Goal: Task Accomplishment & Management: Complete application form

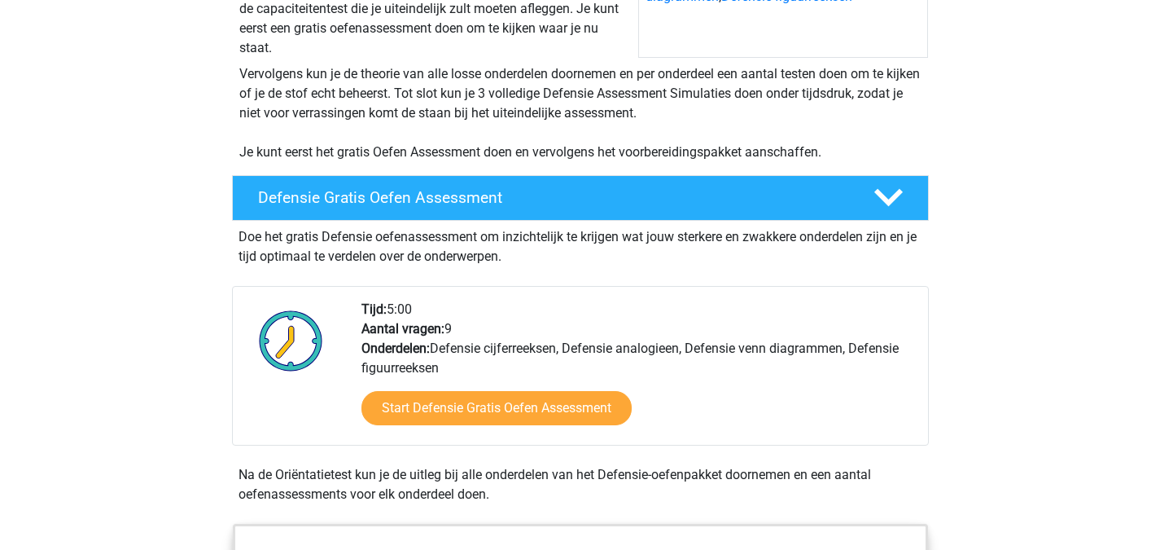
scroll to position [292, 0]
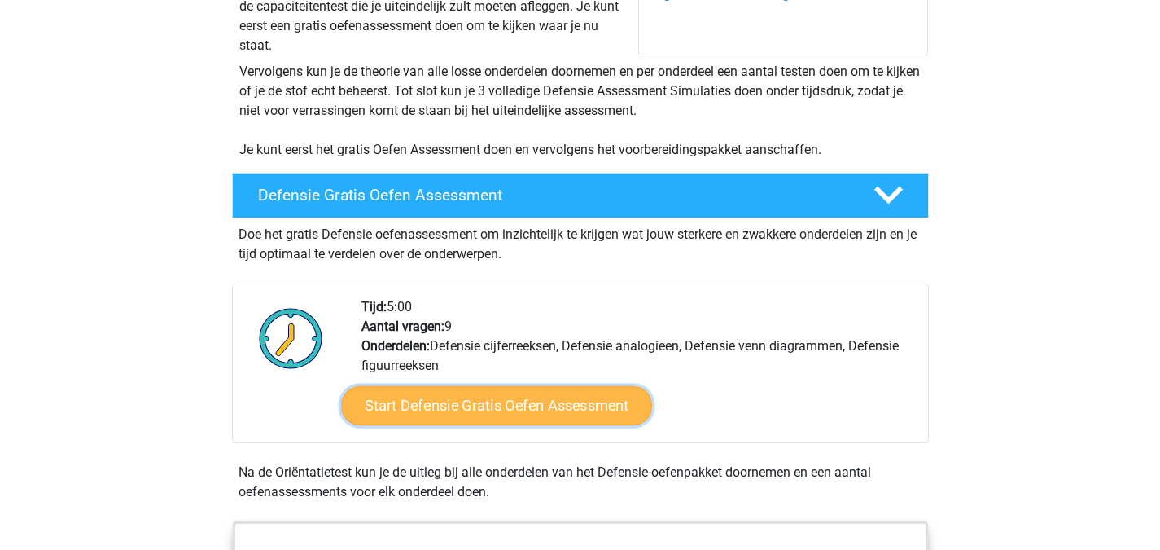
click at [496, 398] on link "Start Defensie Gratis Oefen Assessment" at bounding box center [496, 405] width 311 height 39
click at [562, 397] on link "Start Defensie Gratis Oefen Assessment" at bounding box center [496, 405] width 311 height 39
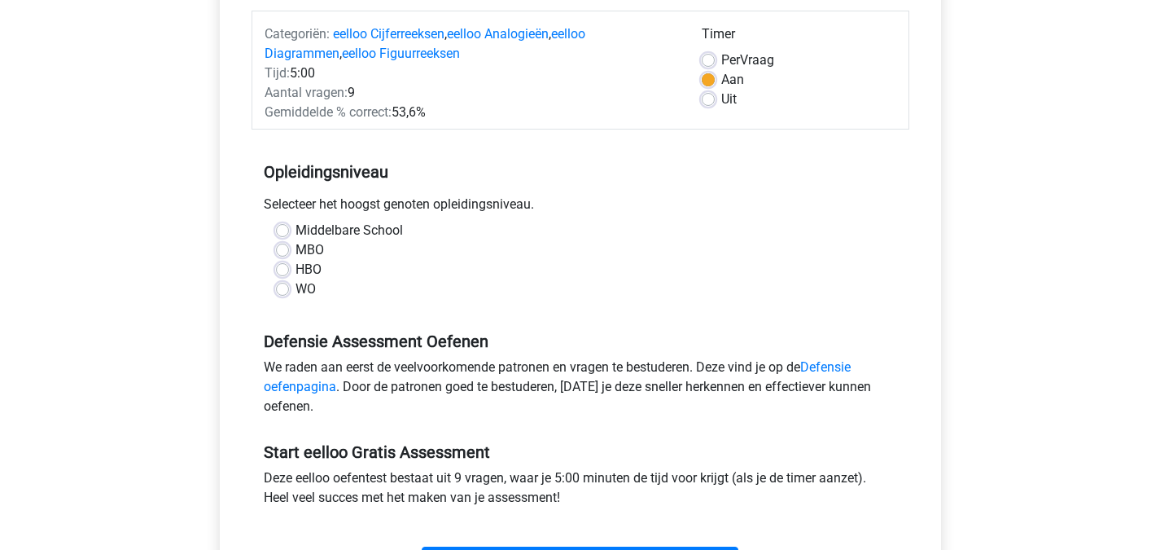
scroll to position [210, 0]
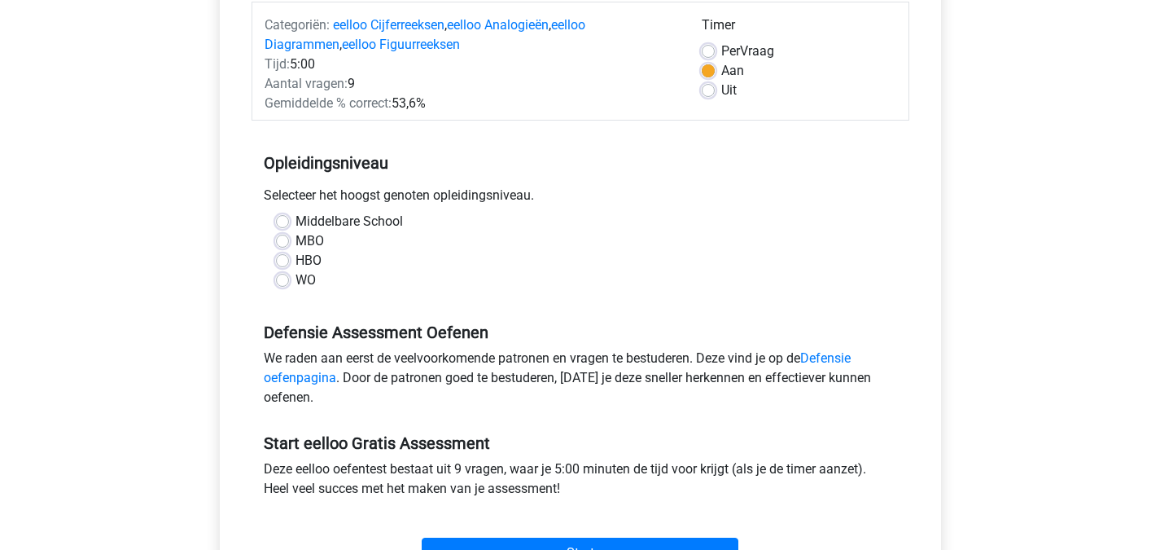
click at [296, 226] on label "Middelbare School" at bounding box center [349, 222] width 107 height 20
click at [287, 226] on input "Middelbare School" at bounding box center [282, 220] width 13 height 16
radio input "true"
click at [287, 226] on div "Middelbare School" at bounding box center [580, 222] width 609 height 20
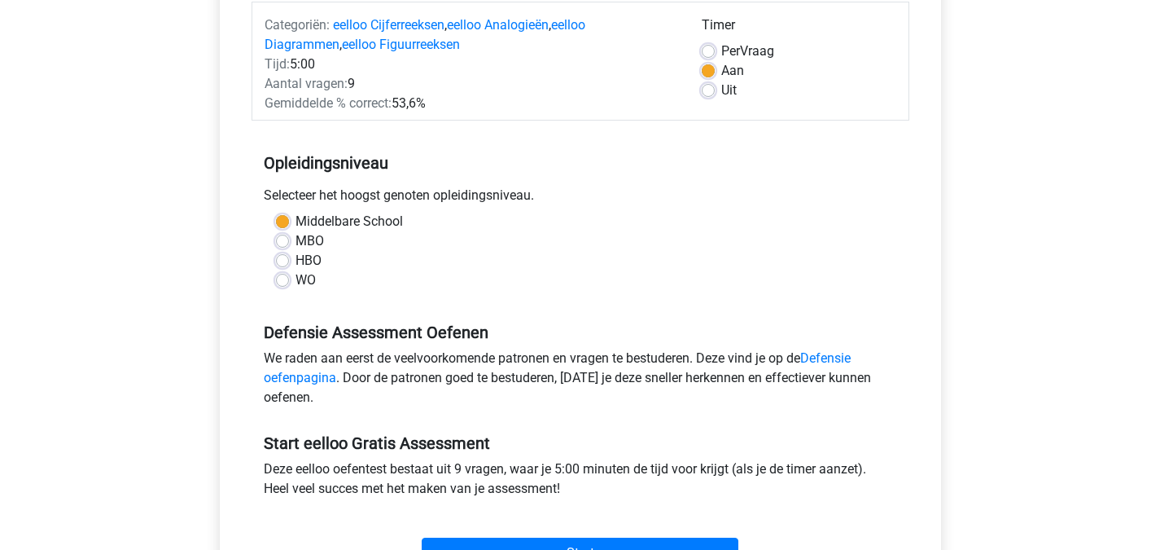
click at [296, 280] on label "WO" at bounding box center [306, 280] width 20 height 20
click at [277, 280] on input "WO" at bounding box center [282, 278] width 13 height 16
radio input "true"
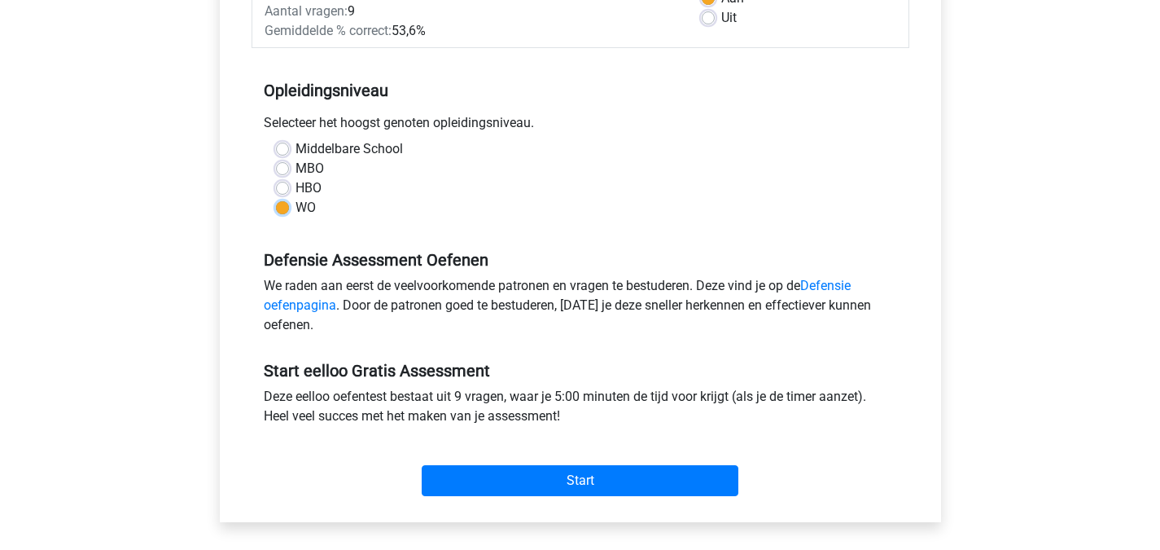
scroll to position [284, 0]
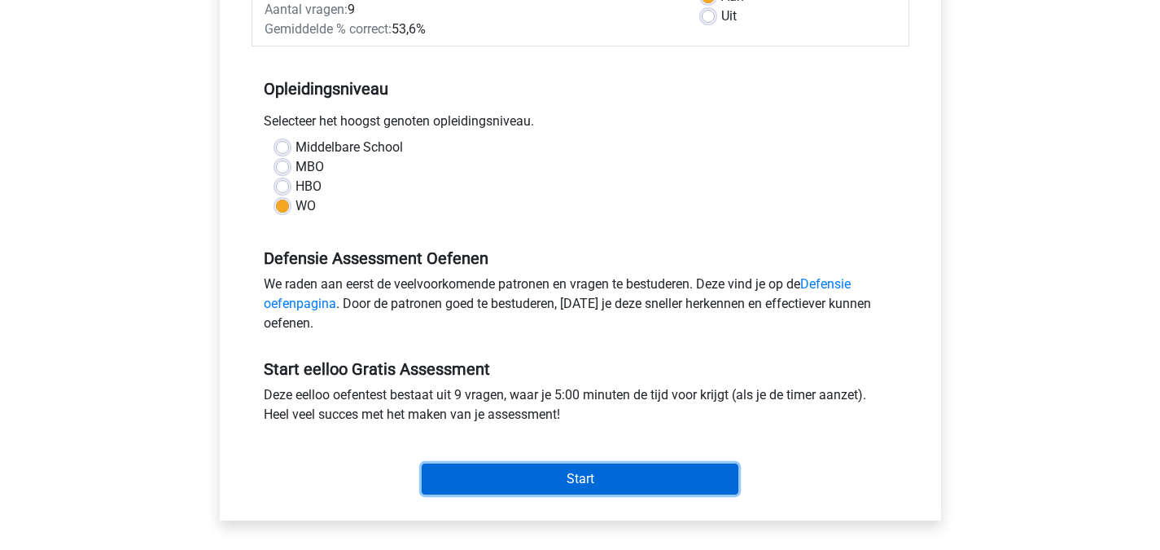
click at [647, 473] on input "Start" at bounding box center [580, 478] width 317 height 31
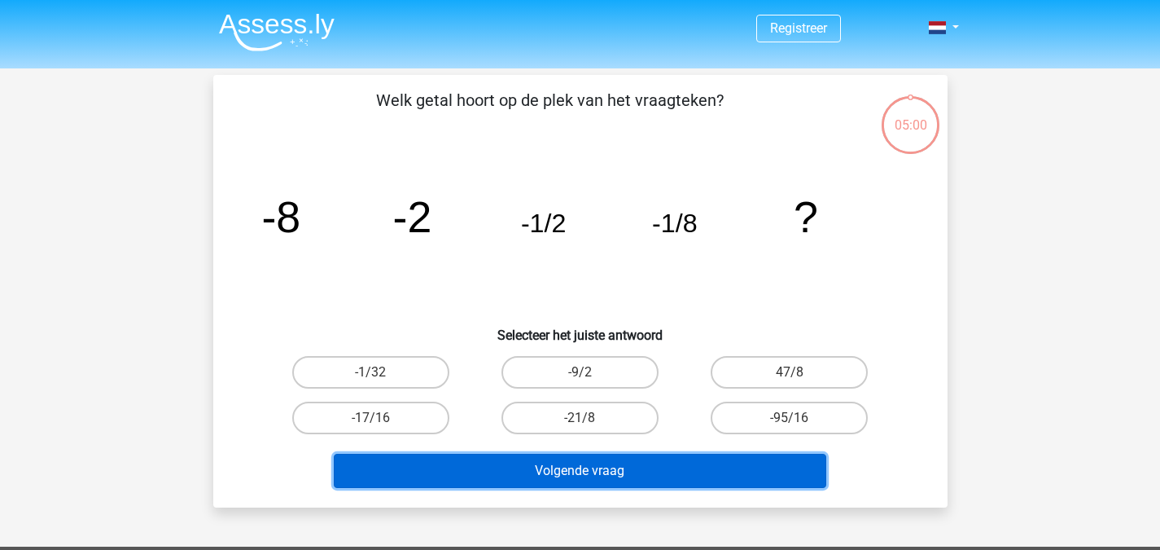
click at [647, 473] on button "Volgende vraag" at bounding box center [580, 471] width 493 height 34
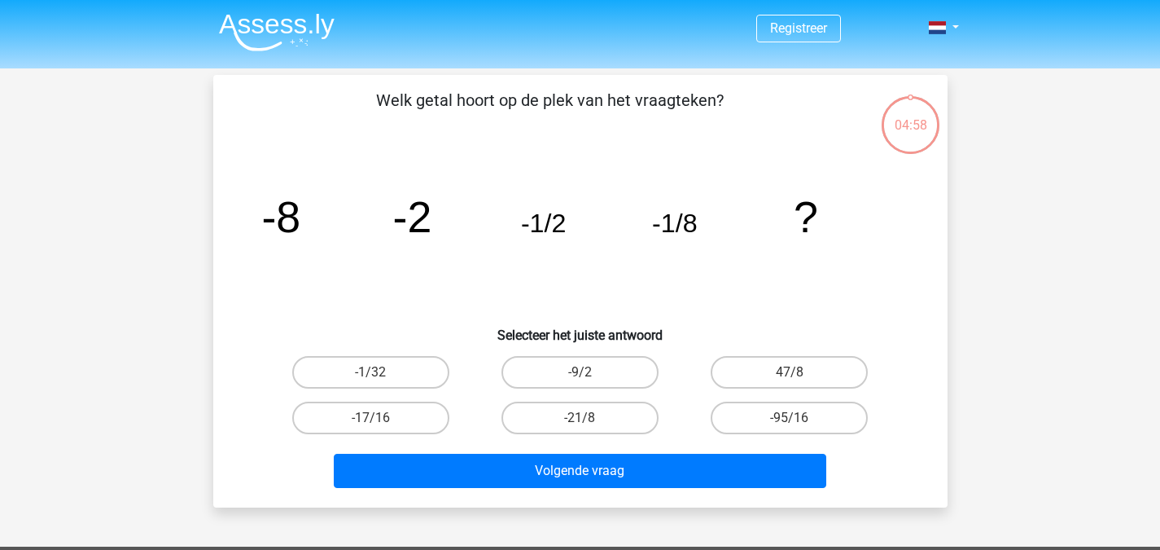
click at [418, 292] on icon "image/svg+xml -8 -2 -1/2 -1/8 ?" at bounding box center [580, 232] width 656 height 164
click at [417, 362] on label "-1/32" at bounding box center [370, 372] width 157 height 33
click at [381, 372] on input "-1/32" at bounding box center [376, 377] width 11 height 11
radio input "true"
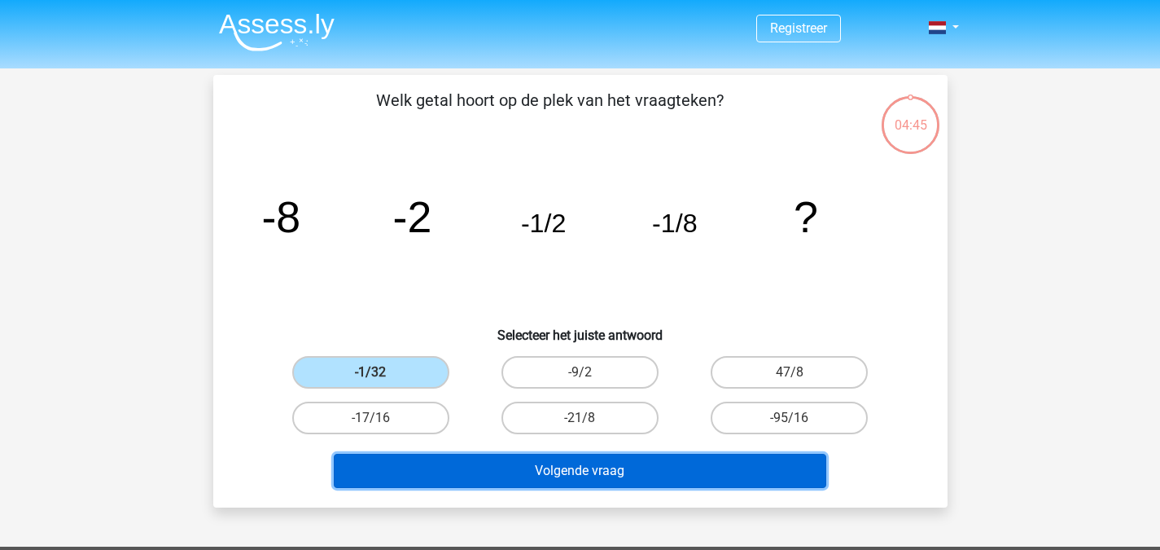
click at [606, 481] on button "Volgende vraag" at bounding box center [580, 471] width 493 height 34
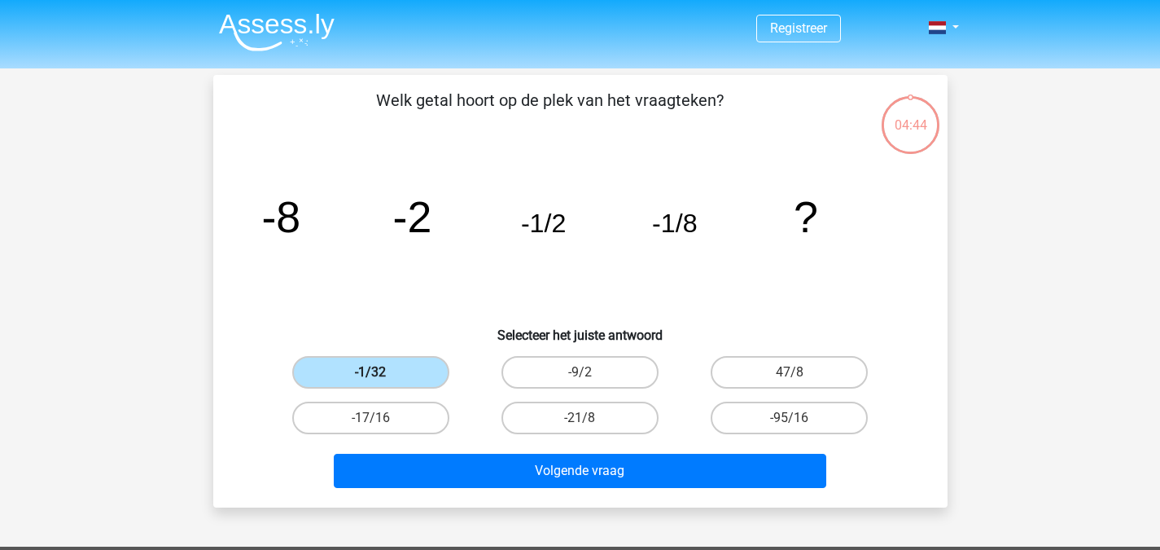
click at [399, 371] on label "-1/32" at bounding box center [370, 372] width 157 height 33
click at [381, 372] on input "-1/32" at bounding box center [376, 377] width 11 height 11
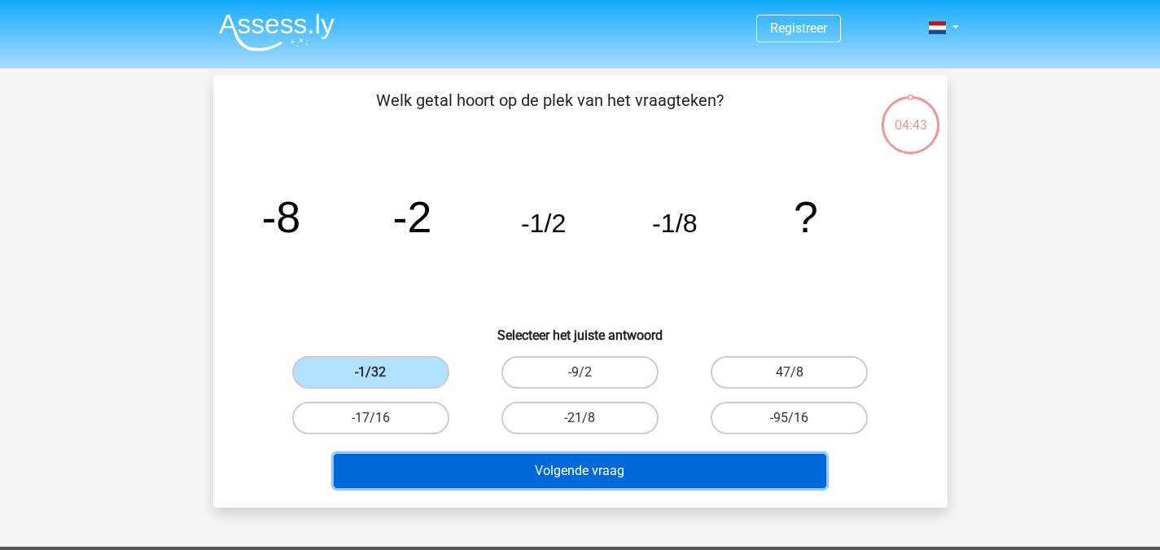
click at [555, 474] on button "Volgende vraag" at bounding box center [580, 471] width 493 height 34
click at [475, 478] on button "Volgende vraag" at bounding box center [580, 471] width 493 height 34
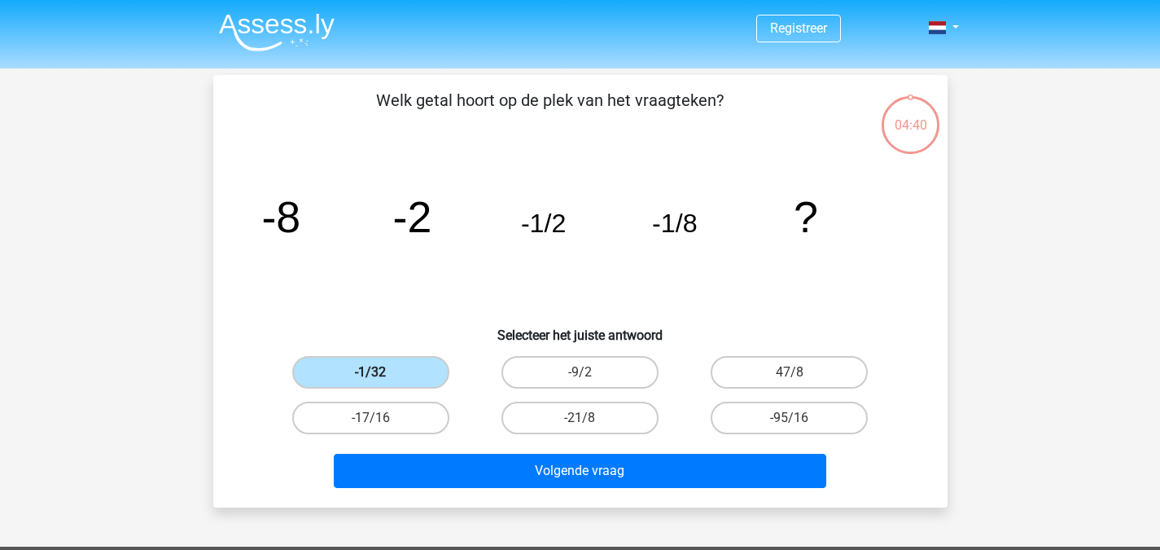
click at [424, 380] on label "-1/32" at bounding box center [370, 372] width 157 height 33
click at [381, 380] on input "-1/32" at bounding box center [376, 377] width 11 height 11
click at [424, 380] on label "-1/32" at bounding box center [370, 372] width 157 height 33
click at [381, 380] on input "-1/32" at bounding box center [376, 377] width 11 height 11
click at [424, 380] on label "-1/32" at bounding box center [370, 372] width 157 height 33
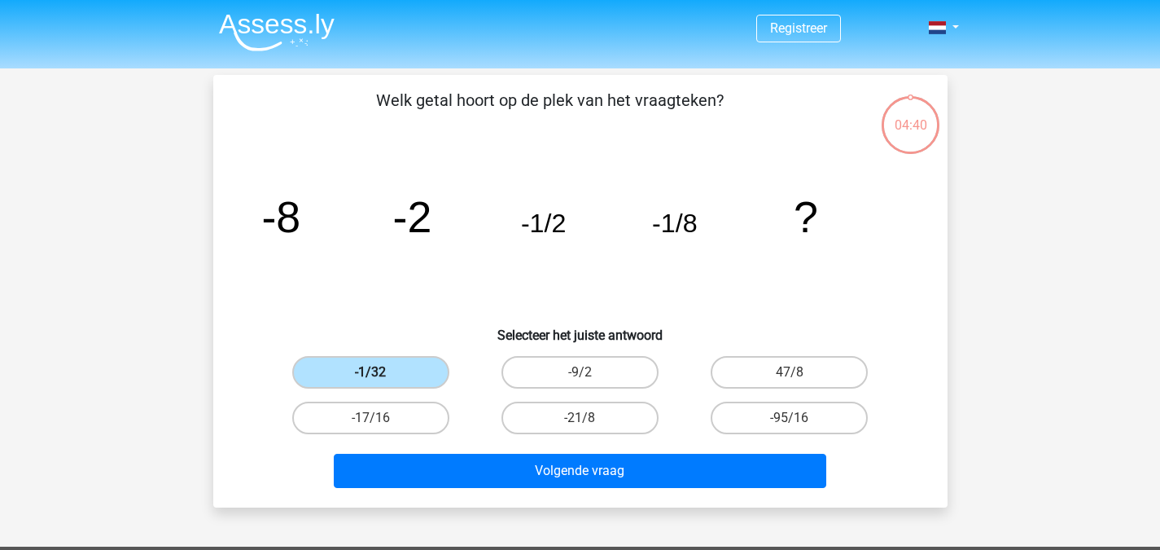
click at [381, 380] on input "-1/32" at bounding box center [376, 377] width 11 height 11
click at [424, 380] on label "-1/32" at bounding box center [370, 372] width 157 height 33
click at [381, 380] on input "-1/32" at bounding box center [376, 377] width 11 height 11
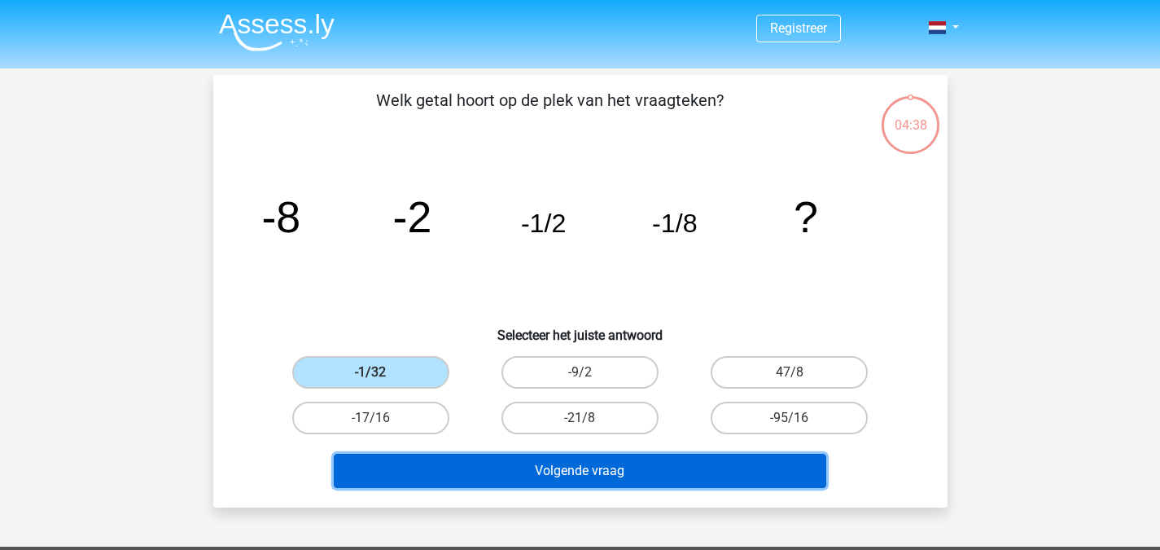
click at [577, 466] on button "Volgende vraag" at bounding box center [580, 471] width 493 height 34
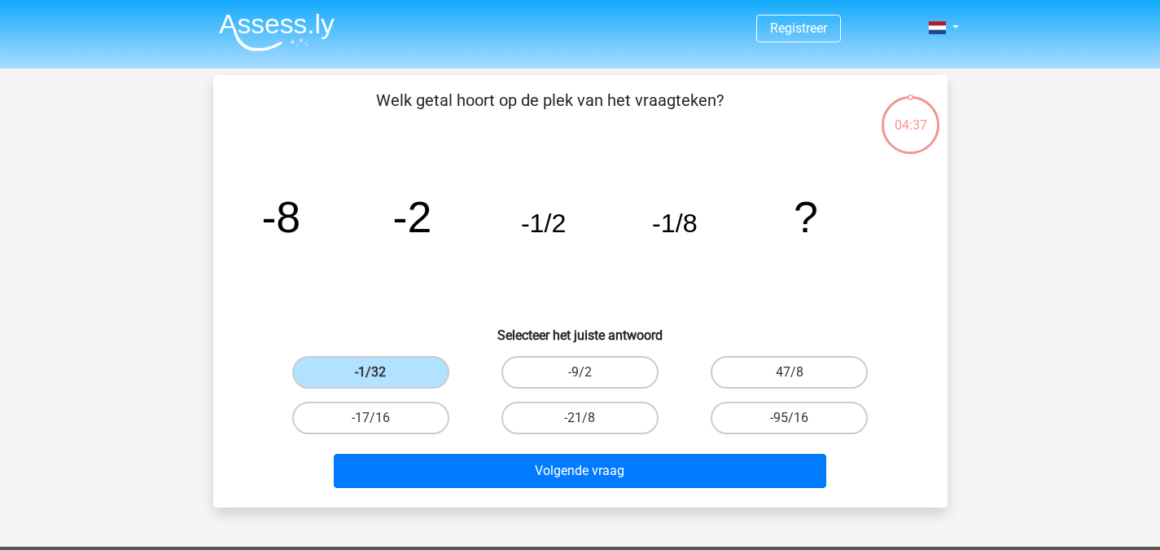
click at [318, 391] on div "-1/32" at bounding box center [370, 372] width 209 height 46
click at [345, 384] on label "-1/32" at bounding box center [370, 372] width 157 height 33
click at [371, 383] on input "-1/32" at bounding box center [376, 377] width 11 height 11
click at [372, 417] on label "-17/16" at bounding box center [370, 417] width 157 height 33
click at [372, 418] on input "-17/16" at bounding box center [376, 423] width 11 height 11
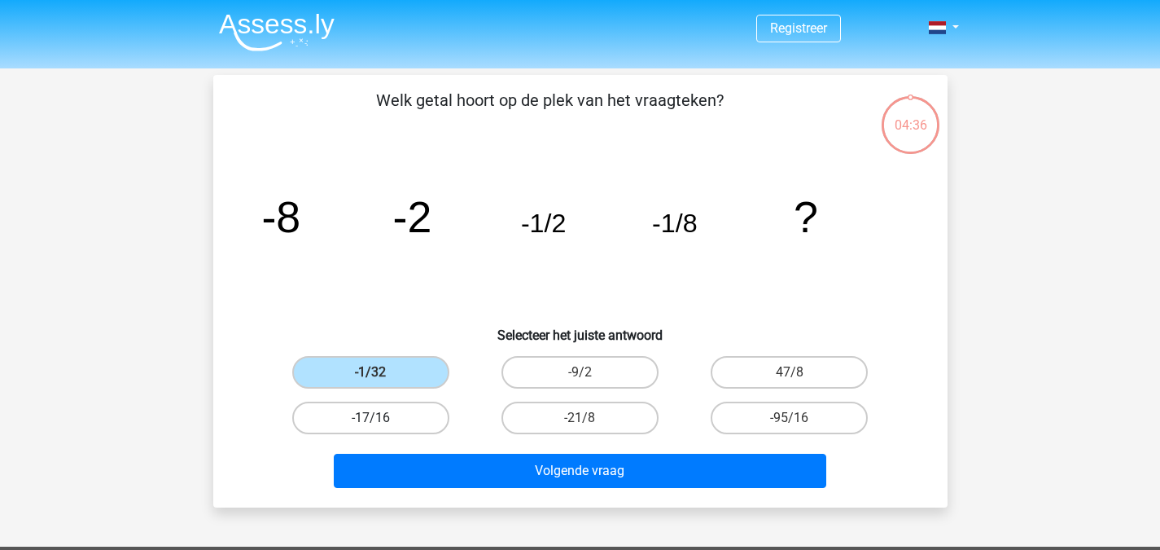
radio input "true"
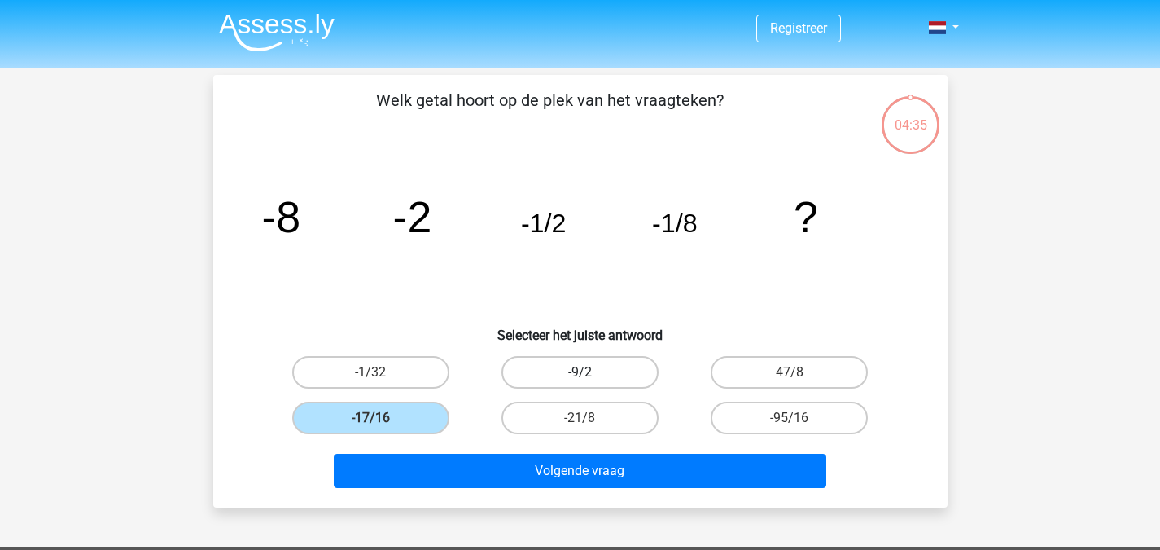
click at [547, 369] on label "-9/2" at bounding box center [580, 372] width 157 height 33
click at [580, 372] on input "-9/2" at bounding box center [585, 377] width 11 height 11
radio input "true"
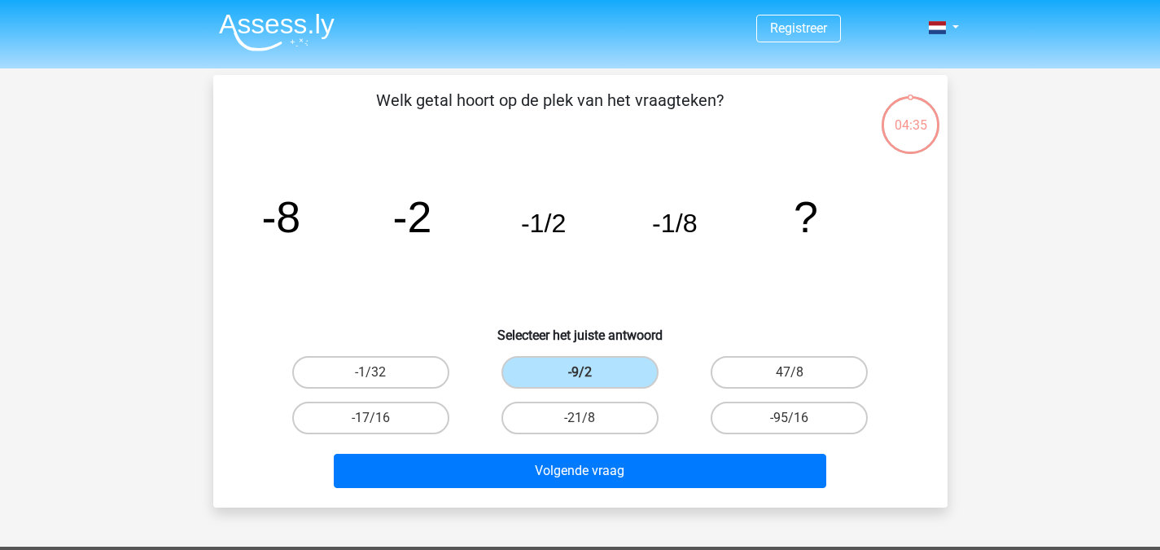
click at [542, 395] on div "-21/8" at bounding box center [580, 418] width 209 height 46
click at [540, 419] on label "-21/8" at bounding box center [580, 417] width 157 height 33
click at [580, 419] on input "-21/8" at bounding box center [585, 423] width 11 height 11
radio input "true"
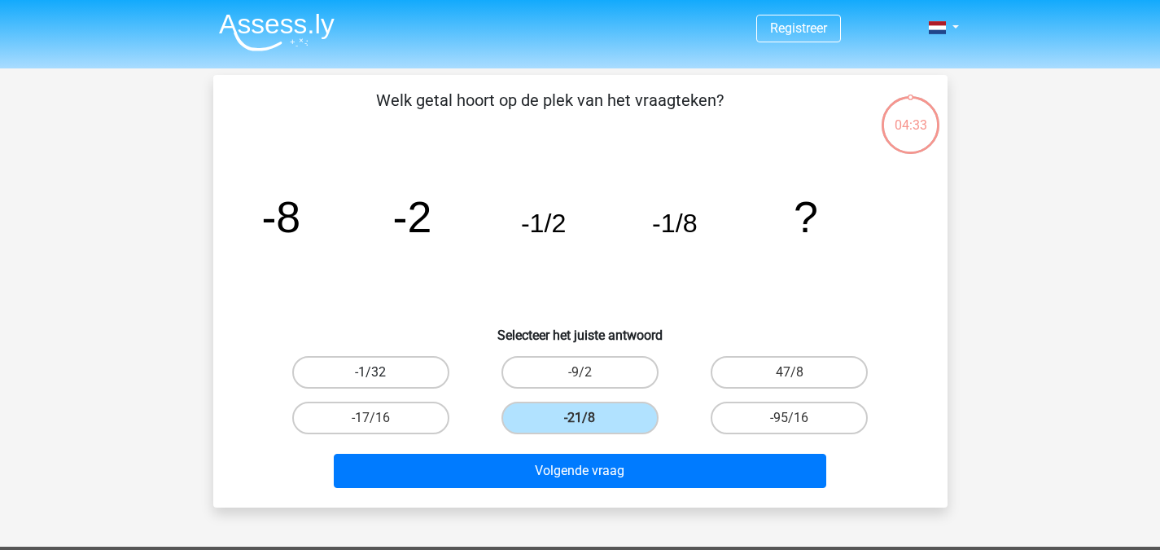
click at [407, 359] on label "-1/32" at bounding box center [370, 372] width 157 height 33
click at [381, 372] on input "-1/32" at bounding box center [376, 377] width 11 height 11
radio input "true"
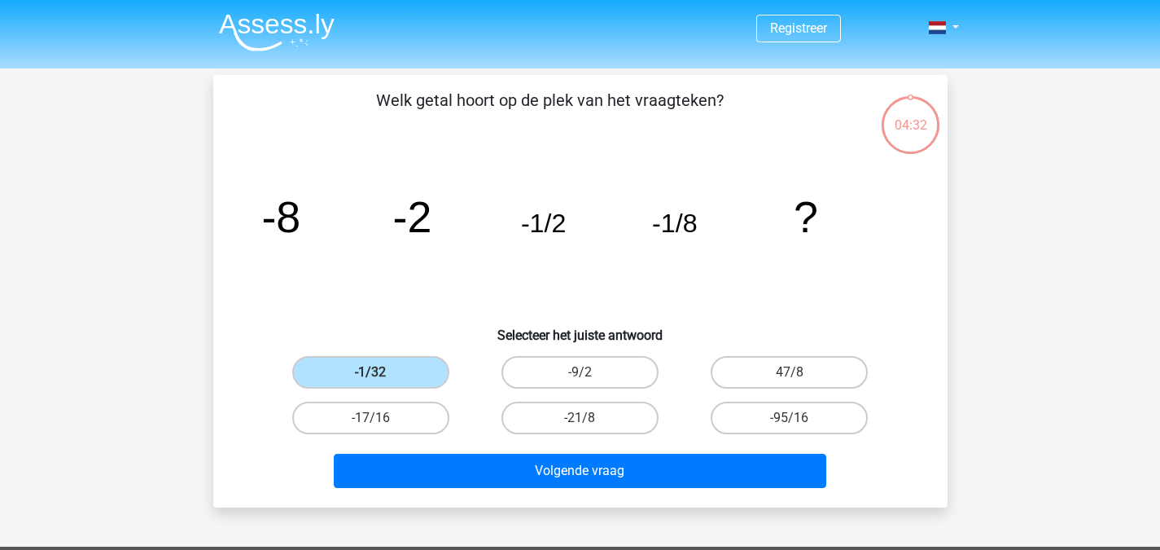
click at [792, 224] on icon "image/svg+xml -8 -2 -1/2 -1/8 ?" at bounding box center [580, 232] width 656 height 164
click at [803, 209] on tspan "?" at bounding box center [806, 216] width 24 height 49
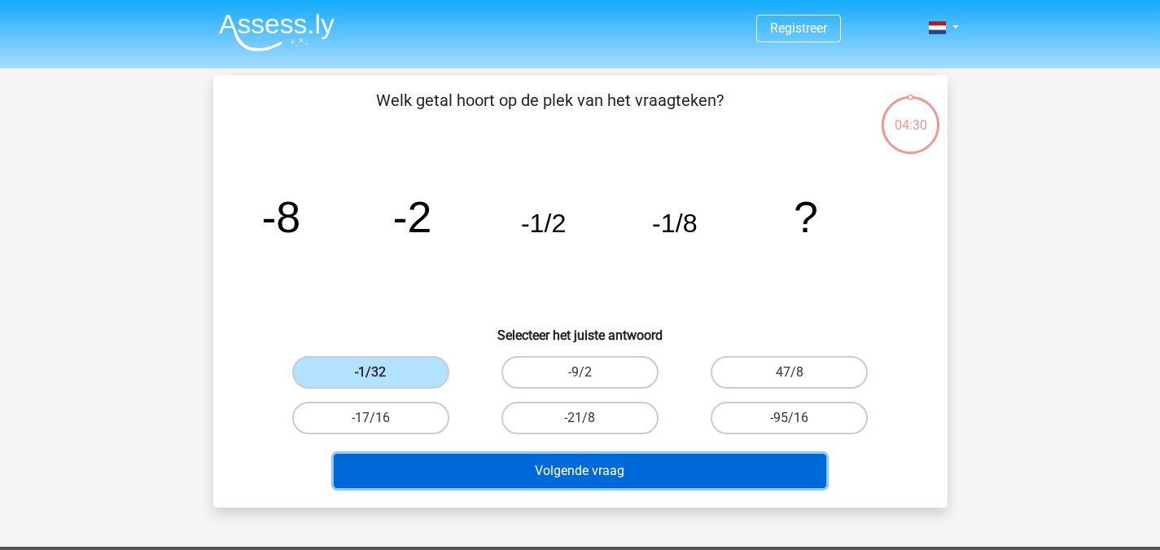
click at [622, 476] on button "Volgende vraag" at bounding box center [580, 471] width 493 height 34
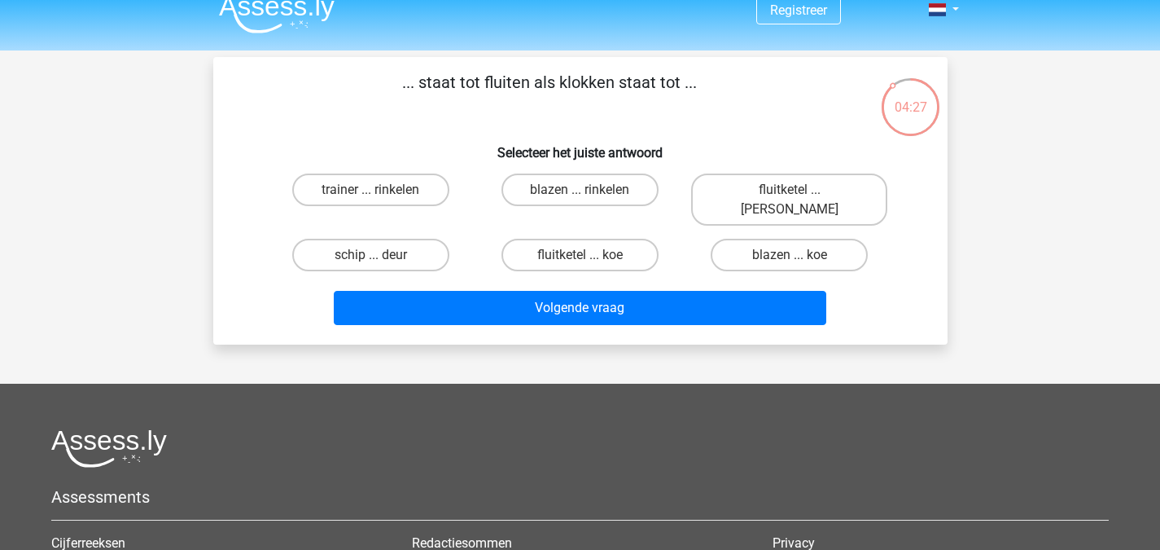
scroll to position [12, 0]
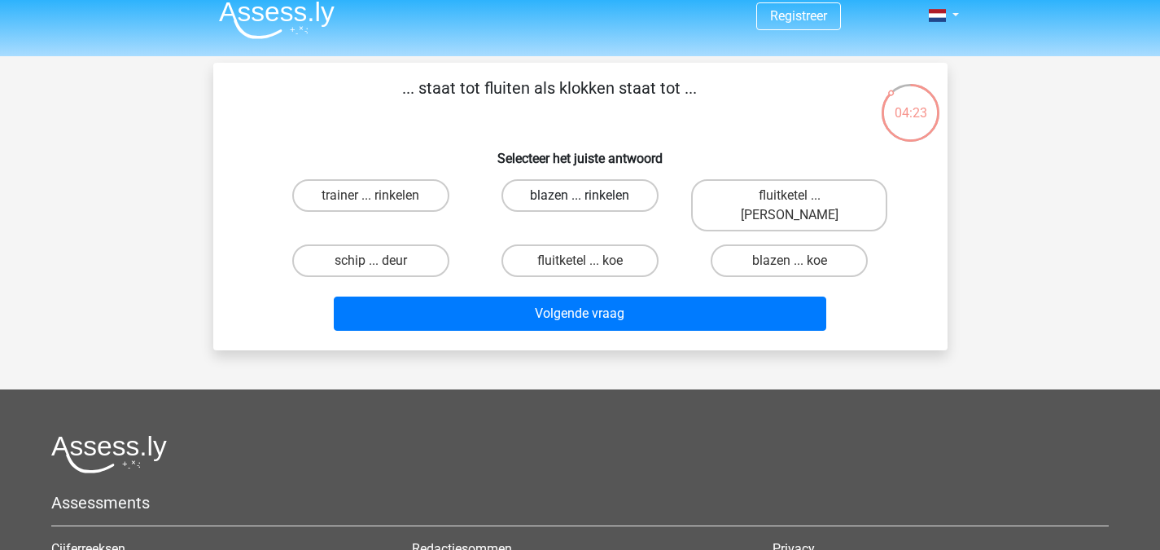
click at [641, 200] on label "blazen ... rinkelen" at bounding box center [580, 195] width 157 height 33
click at [590, 200] on input "blazen ... rinkelen" at bounding box center [585, 200] width 11 height 11
radio input "true"
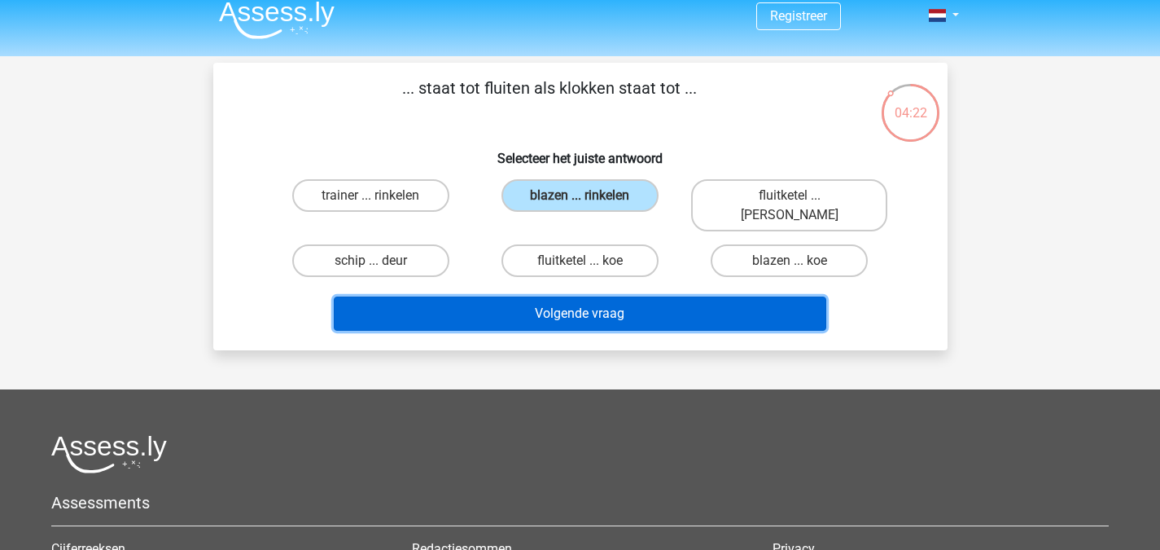
click at [647, 296] on button "Volgende vraag" at bounding box center [580, 313] width 493 height 34
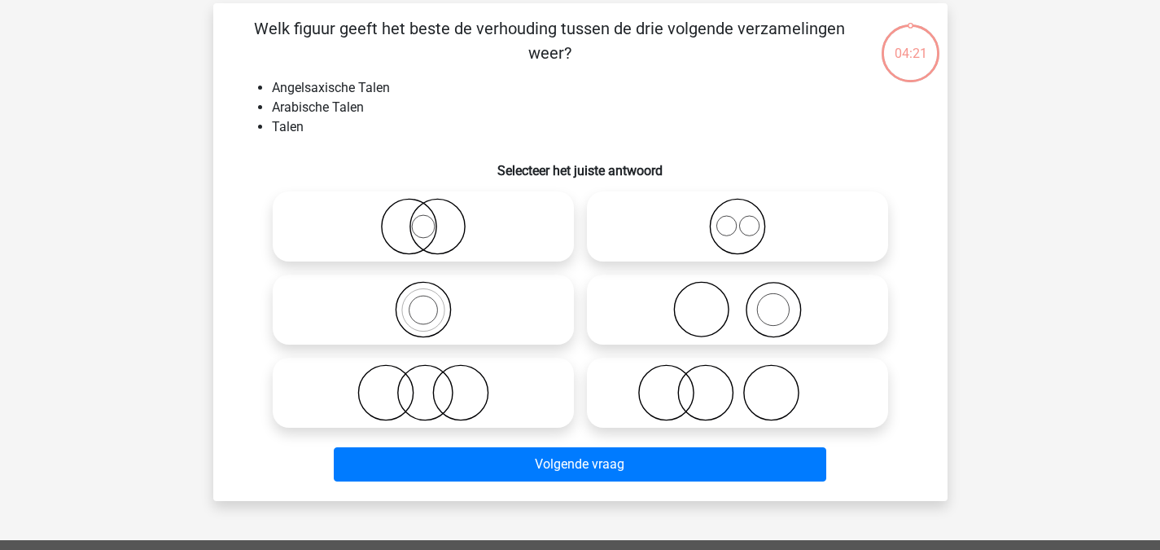
scroll to position [75, 0]
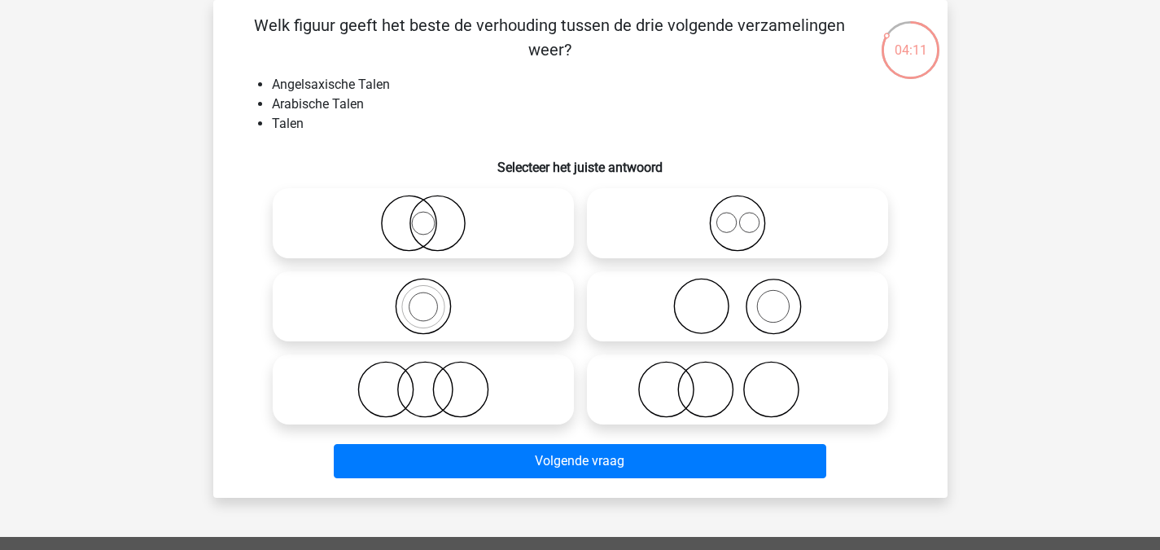
click at [757, 250] on icon at bounding box center [738, 223] width 288 height 57
click at [748, 215] on input "radio" at bounding box center [743, 209] width 11 height 11
radio input "true"
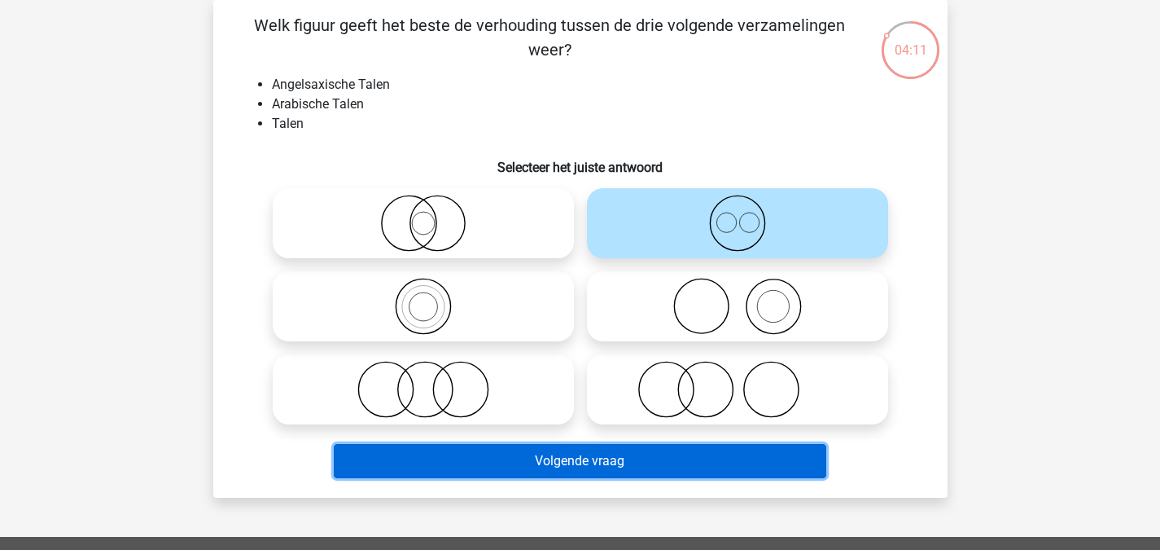
click at [694, 459] on button "Volgende vraag" at bounding box center [580, 461] width 493 height 34
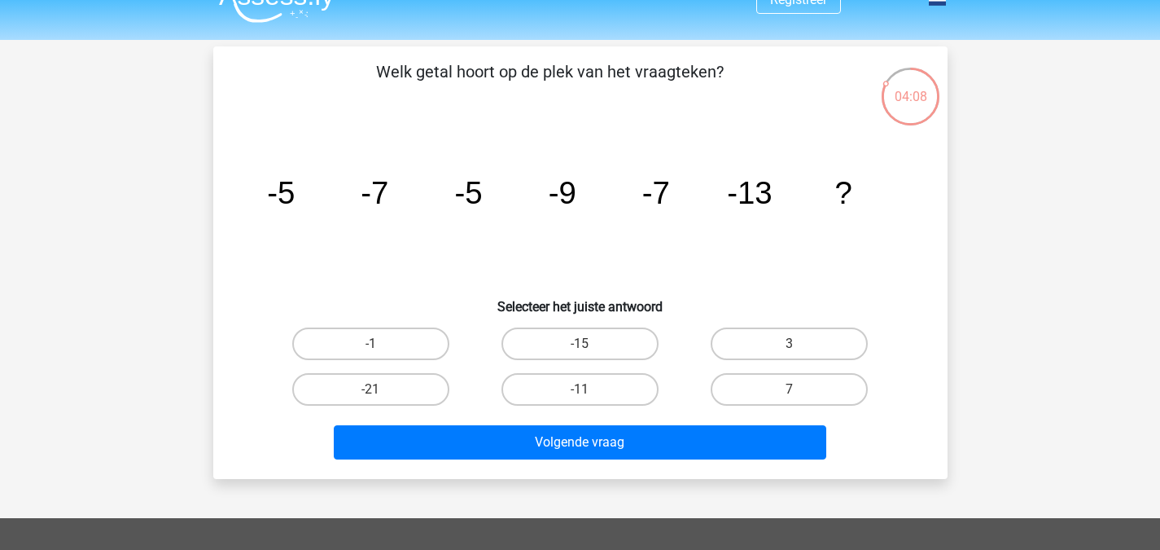
scroll to position [26, 0]
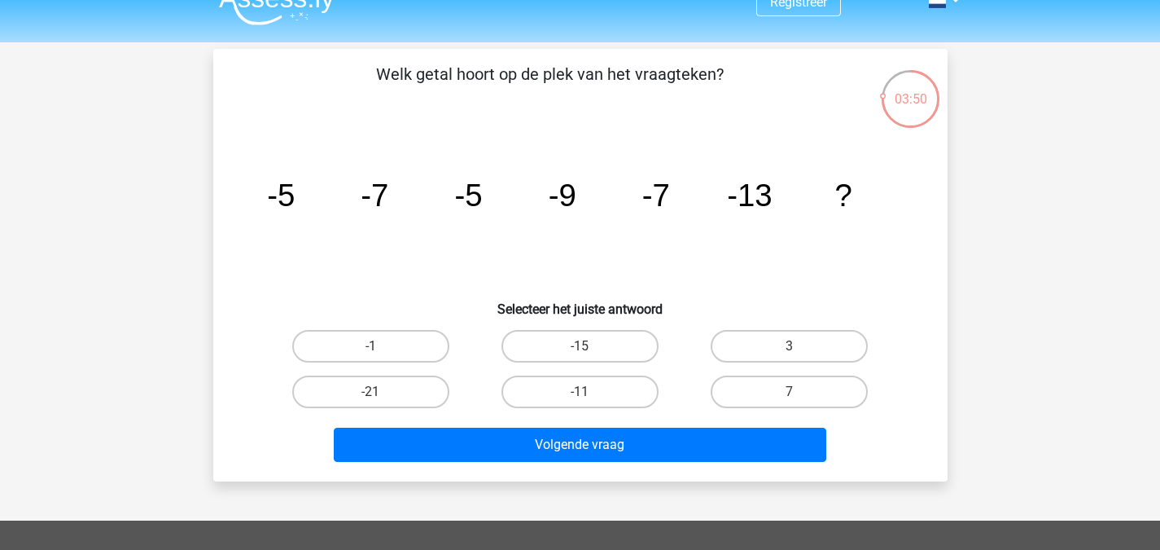
click at [517, 238] on icon "image/svg+xml -5 -7 -5 -9 -7 -13 ?" at bounding box center [580, 206] width 656 height 164
click at [572, 339] on label "-15" at bounding box center [580, 346] width 157 height 33
click at [580, 346] on input "-15" at bounding box center [585, 351] width 11 height 11
radio input "true"
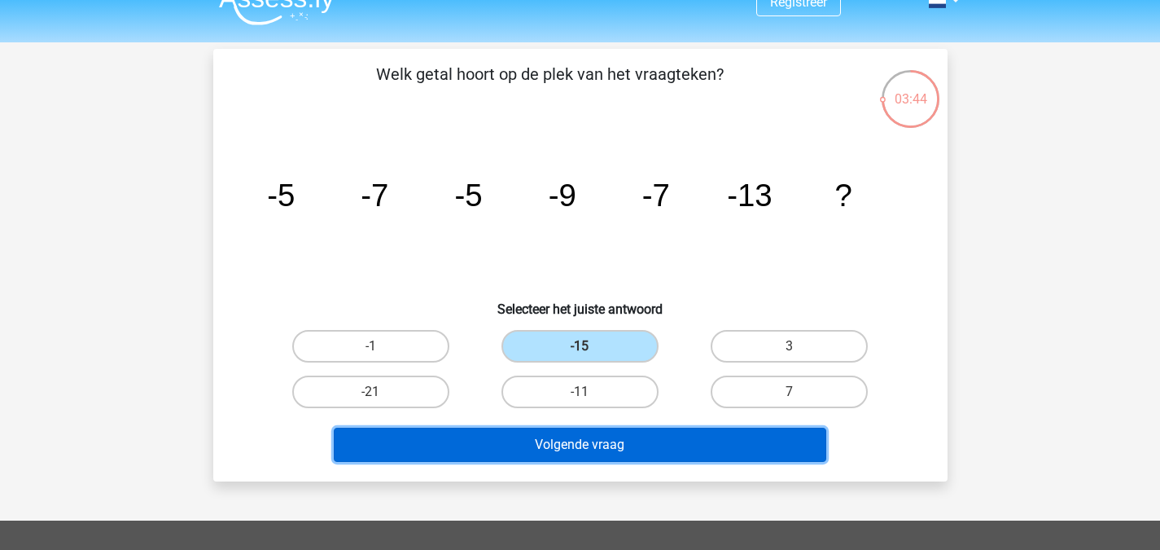
click at [572, 453] on button "Volgende vraag" at bounding box center [580, 445] width 493 height 34
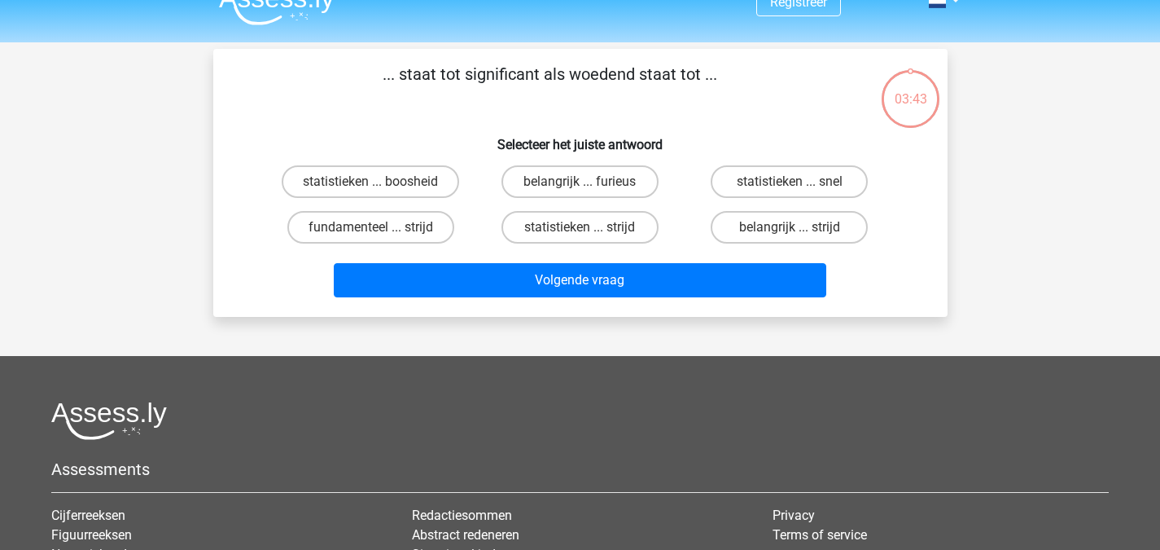
scroll to position [75, 0]
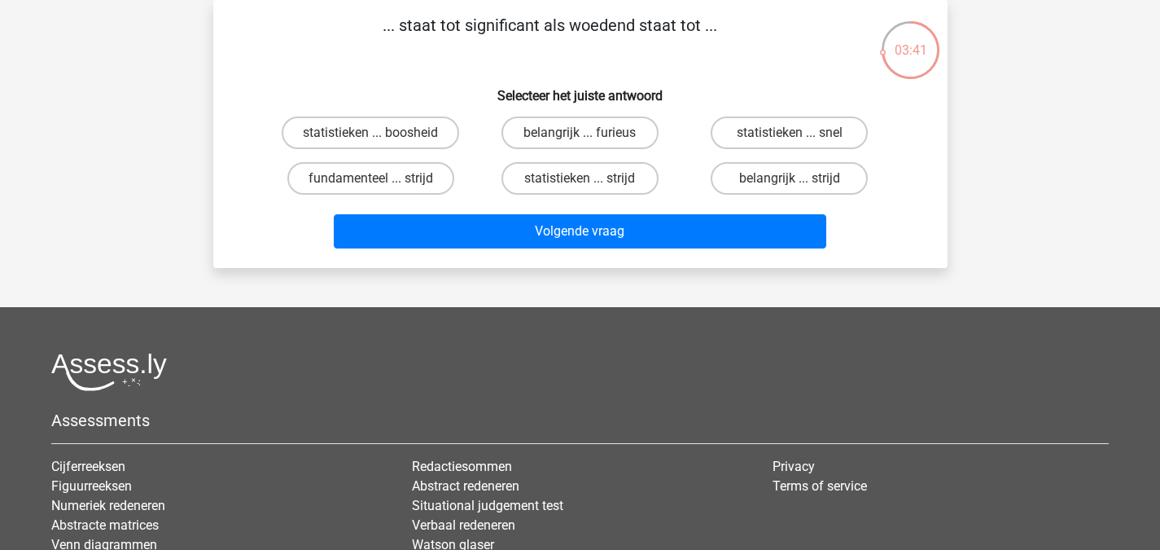
drag, startPoint x: 1157, startPoint y: 182, endPoint x: 1172, endPoint y: 120, distance: 64.4
click at [1160, 120] on html "Registreer" at bounding box center [580, 331] width 1160 height 812
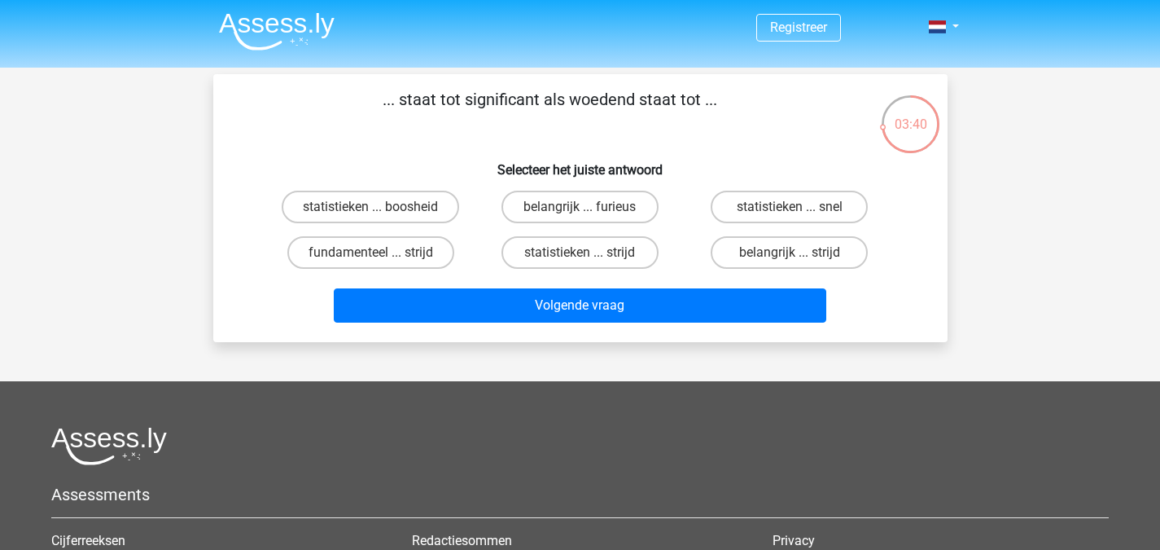
scroll to position [0, 0]
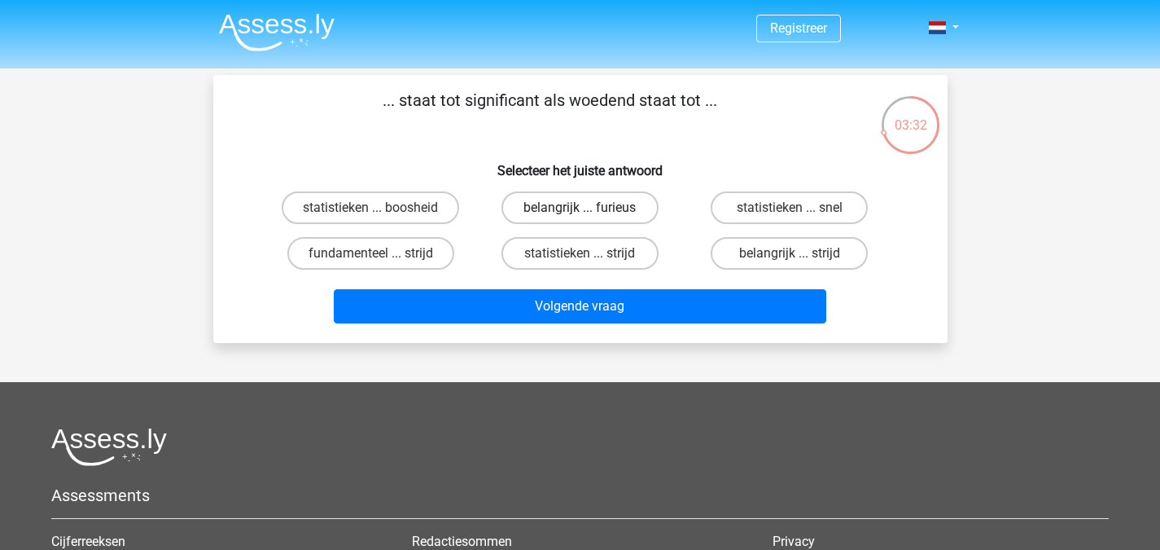
click at [600, 208] on label "belangrijk ... furieus" at bounding box center [580, 207] width 157 height 33
click at [590, 208] on input "belangrijk ... furieus" at bounding box center [585, 213] width 11 height 11
radio input "true"
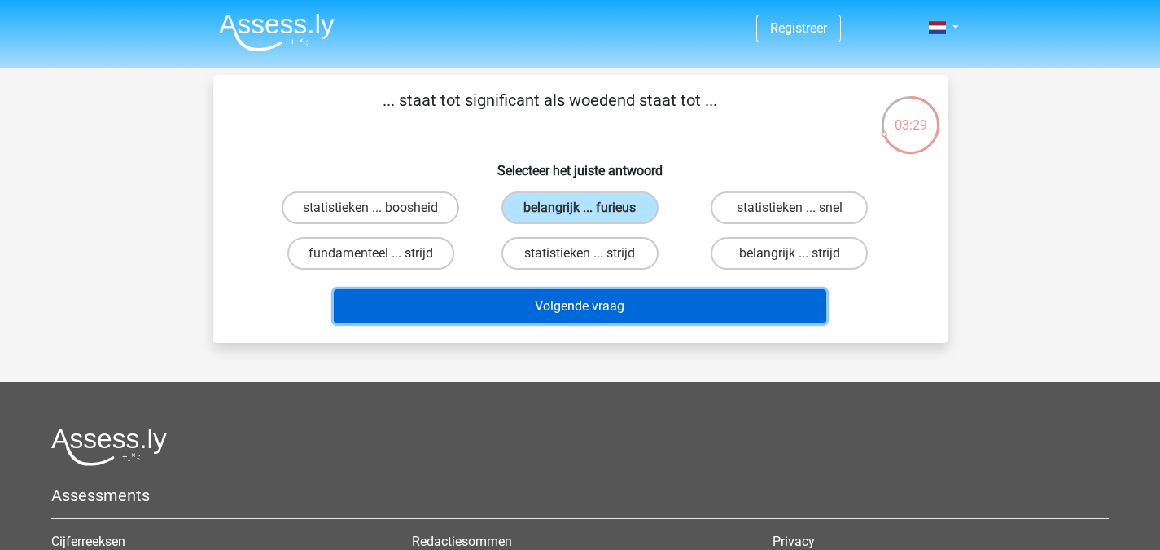
click at [596, 308] on button "Volgende vraag" at bounding box center [580, 306] width 493 height 34
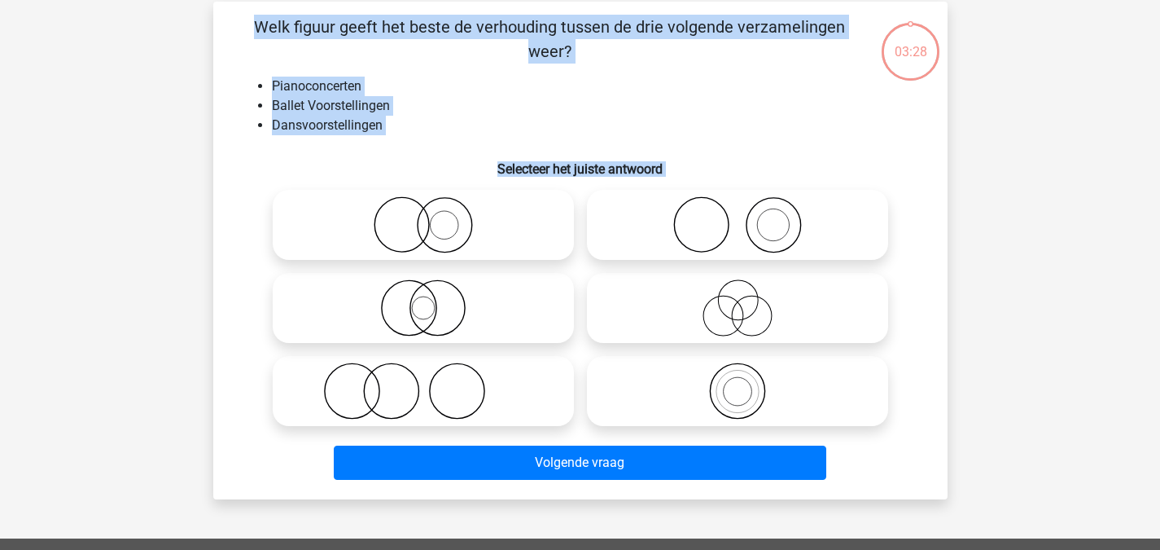
scroll to position [75, 0]
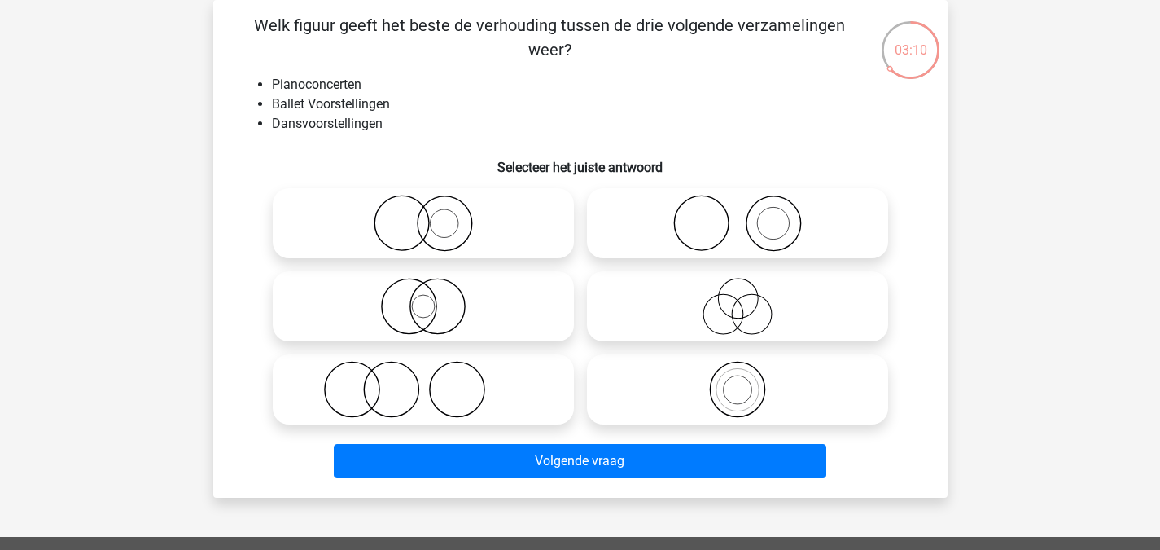
click at [538, 387] on icon at bounding box center [423, 389] width 288 height 57
click at [434, 381] on input "radio" at bounding box center [428, 376] width 11 height 11
radio input "true"
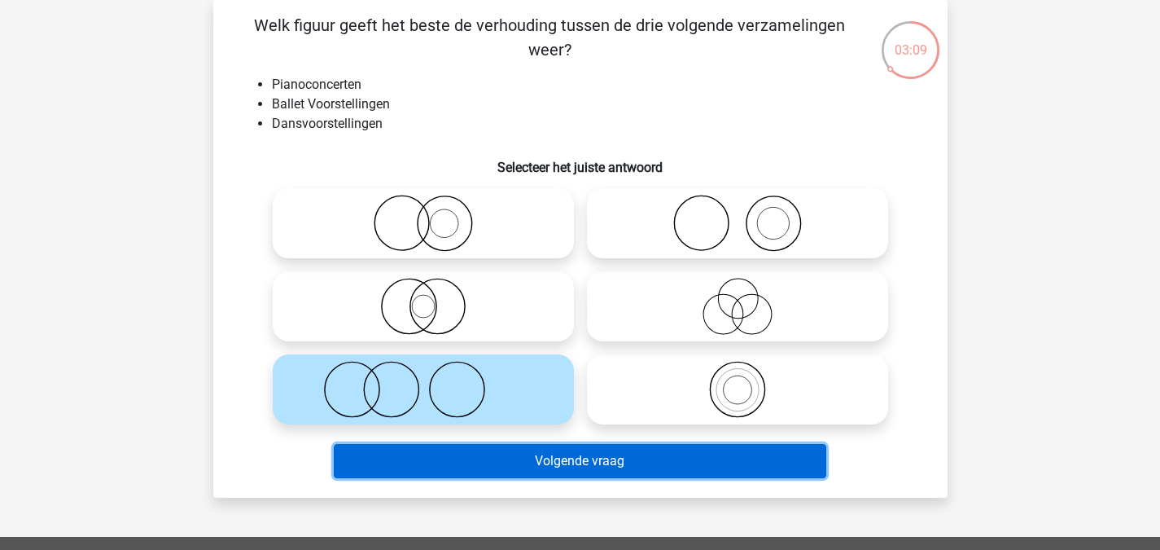
click at [641, 459] on button "Volgende vraag" at bounding box center [580, 461] width 493 height 34
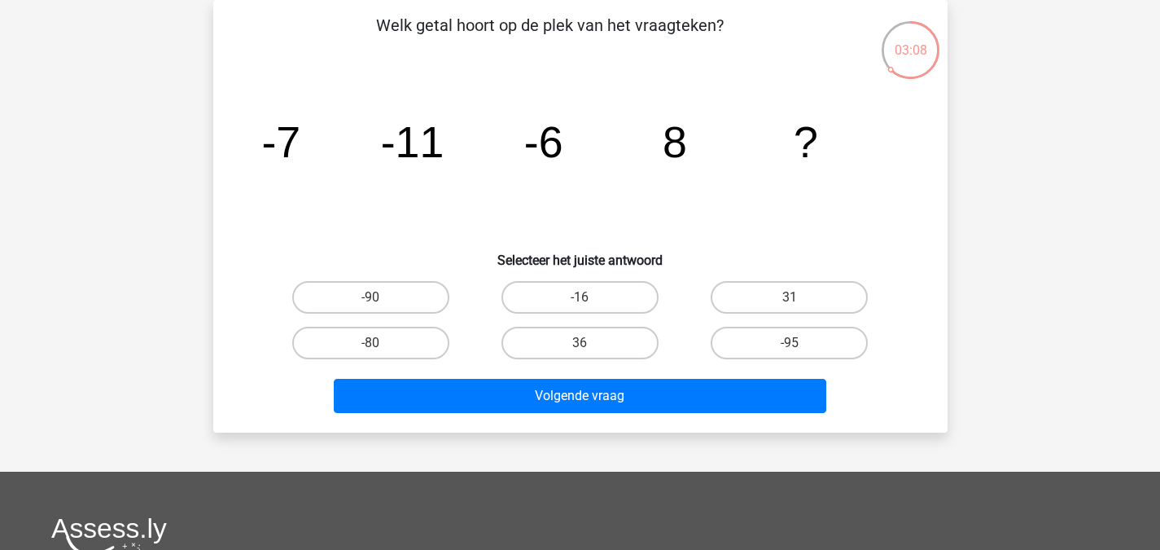
click at [651, 135] on icon "image/svg+xml -7 -11 -6 8 ?" at bounding box center [580, 157] width 656 height 164
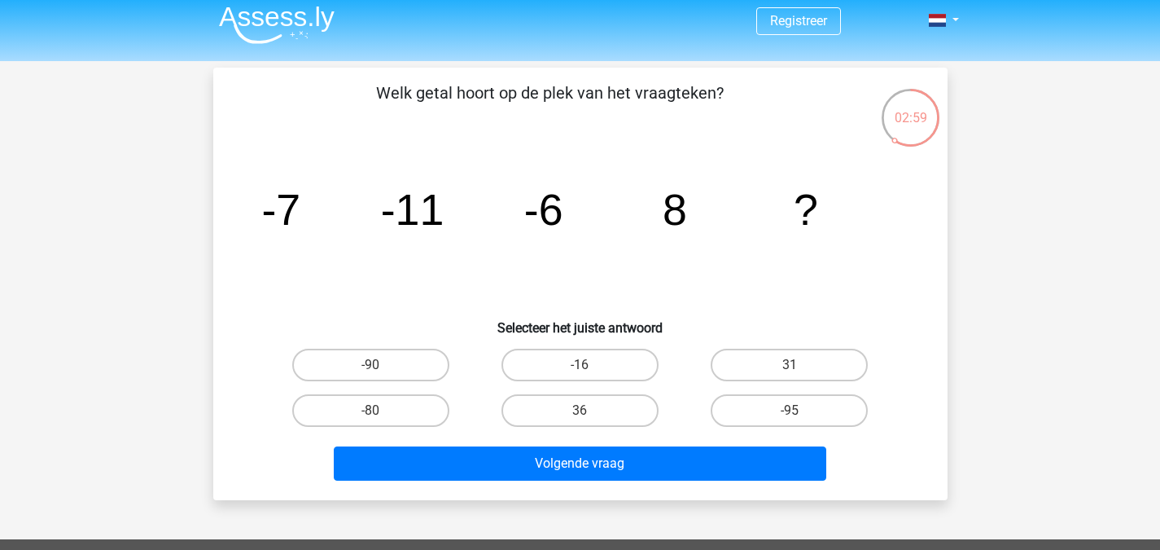
scroll to position [0, 0]
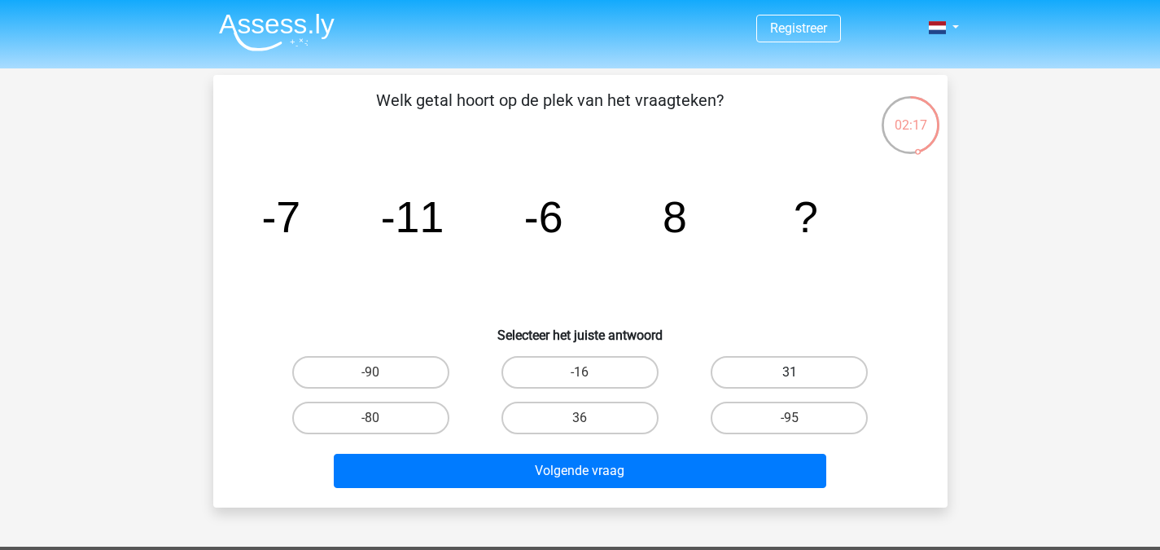
click at [783, 373] on label "31" at bounding box center [789, 372] width 157 height 33
click at [790, 373] on input "31" at bounding box center [795, 377] width 11 height 11
radio input "true"
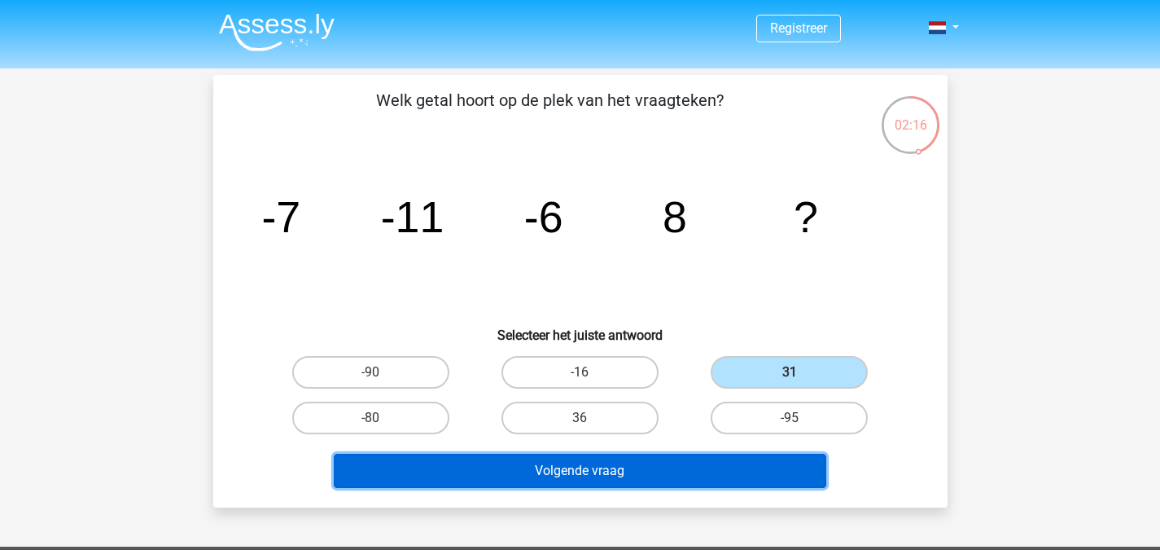
click at [665, 483] on button "Volgende vraag" at bounding box center [580, 471] width 493 height 34
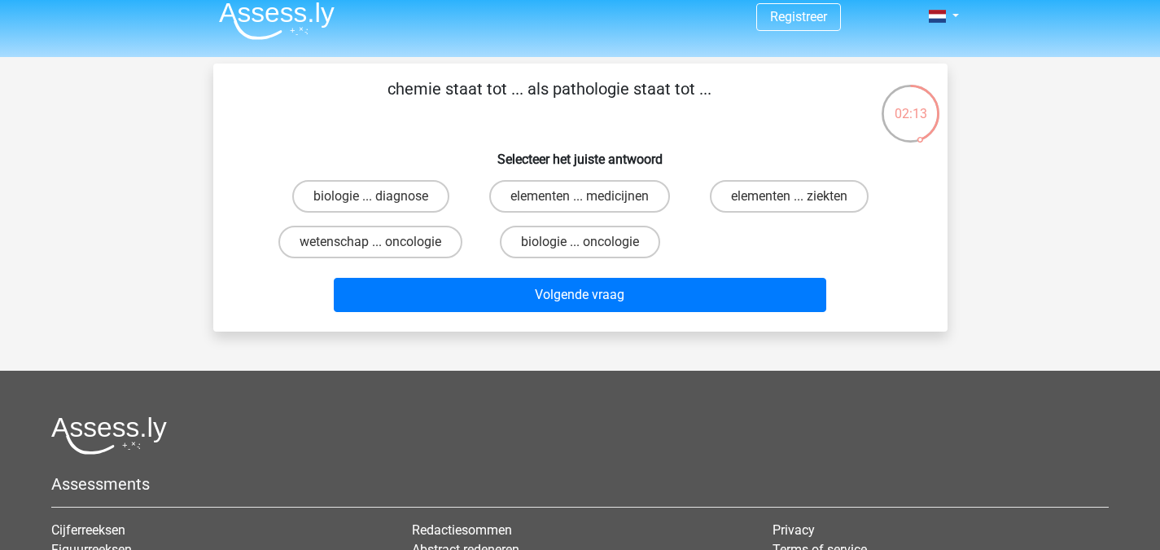
scroll to position [10, 0]
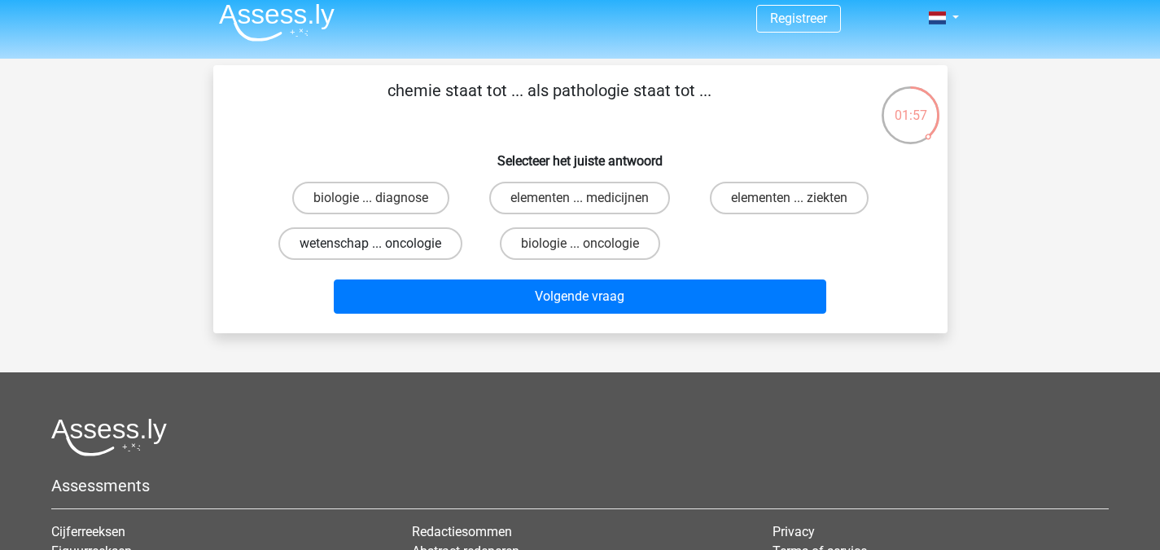
click at [425, 243] on label "wetenschap ... oncologie" at bounding box center [370, 243] width 184 height 33
click at [381, 243] on input "wetenschap ... oncologie" at bounding box center [376, 248] width 11 height 11
radio input "true"
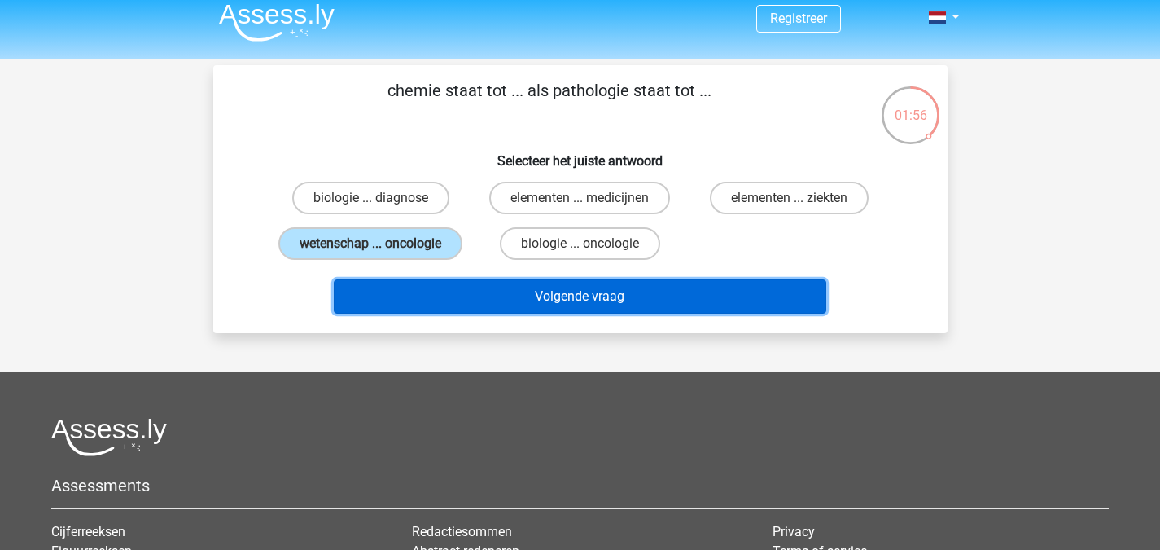
click at [485, 292] on button "Volgende vraag" at bounding box center [580, 296] width 493 height 34
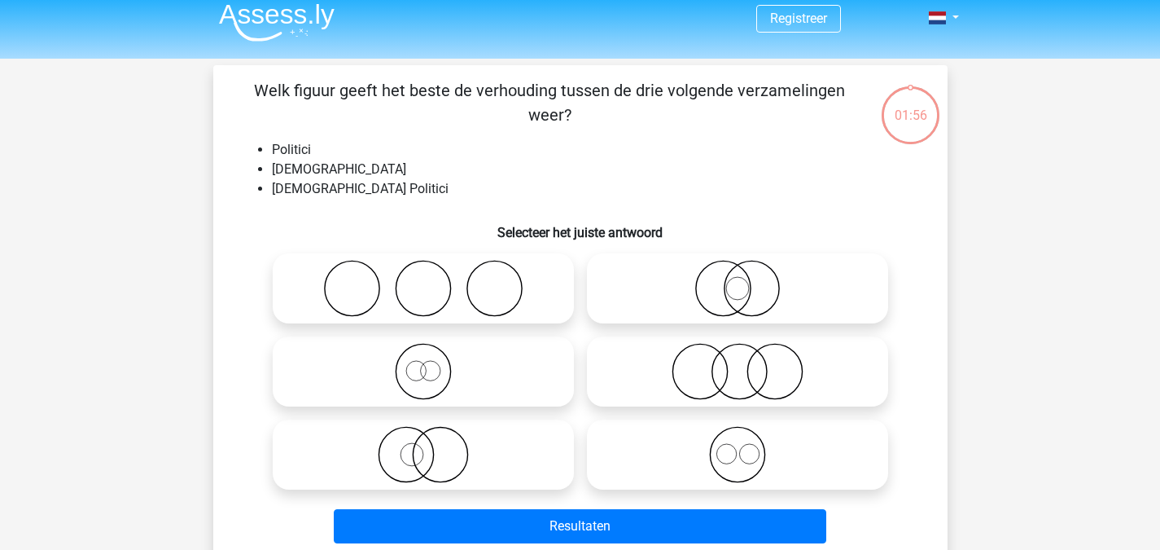
scroll to position [75, 0]
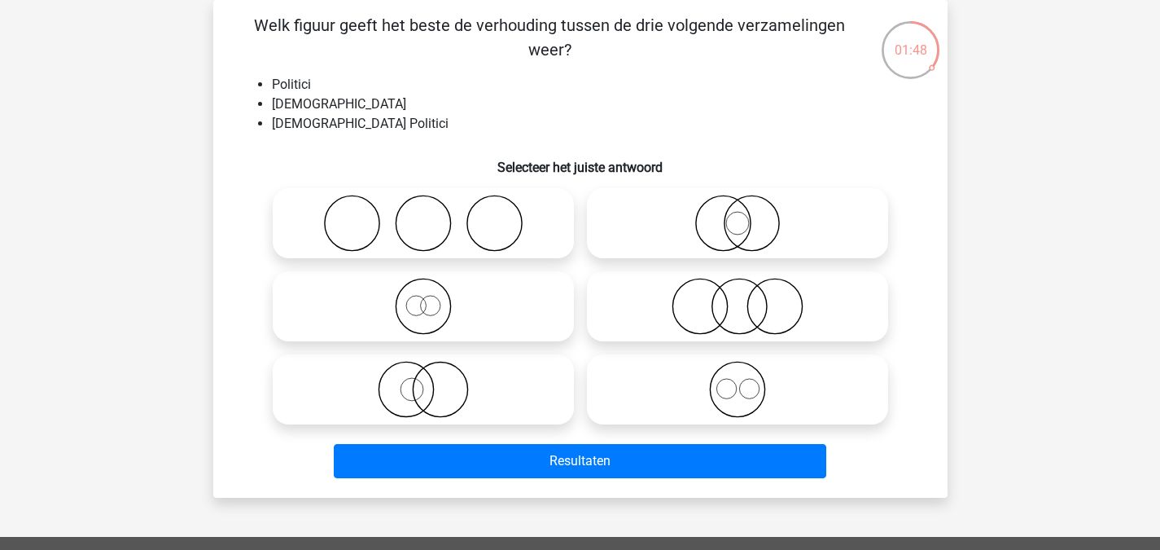
click at [471, 384] on icon at bounding box center [423, 389] width 288 height 57
click at [434, 381] on input "radio" at bounding box center [428, 376] width 11 height 11
radio input "true"
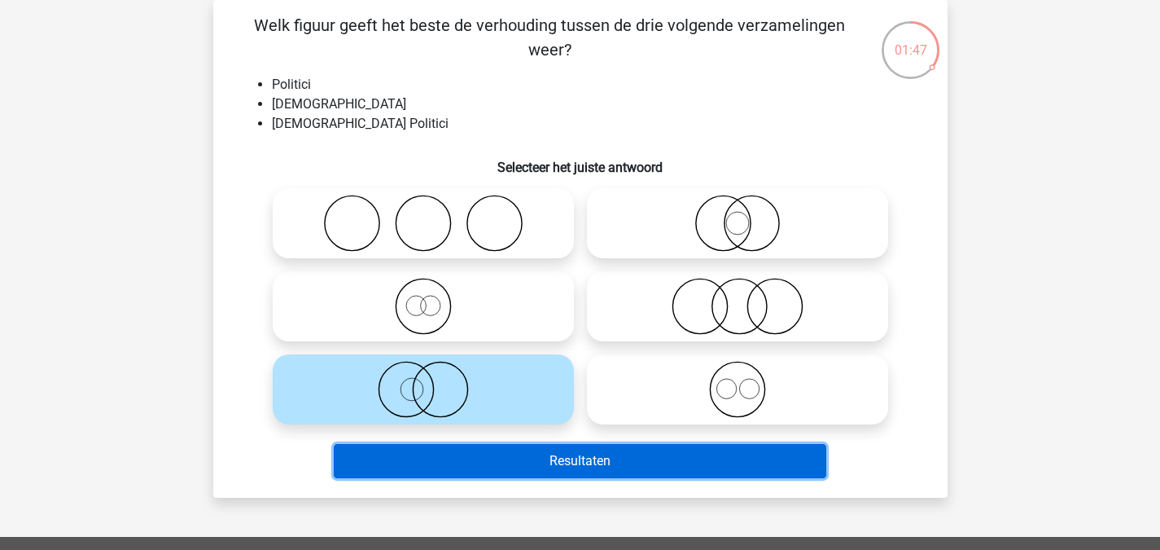
click at [566, 476] on button "Resultaten" at bounding box center [580, 461] width 493 height 34
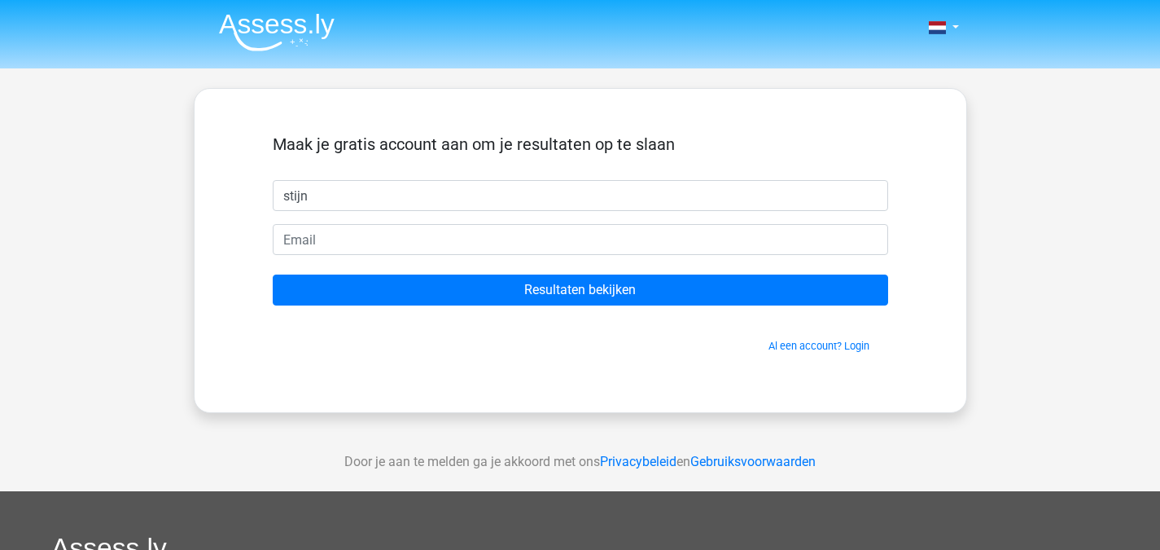
type input "stijn"
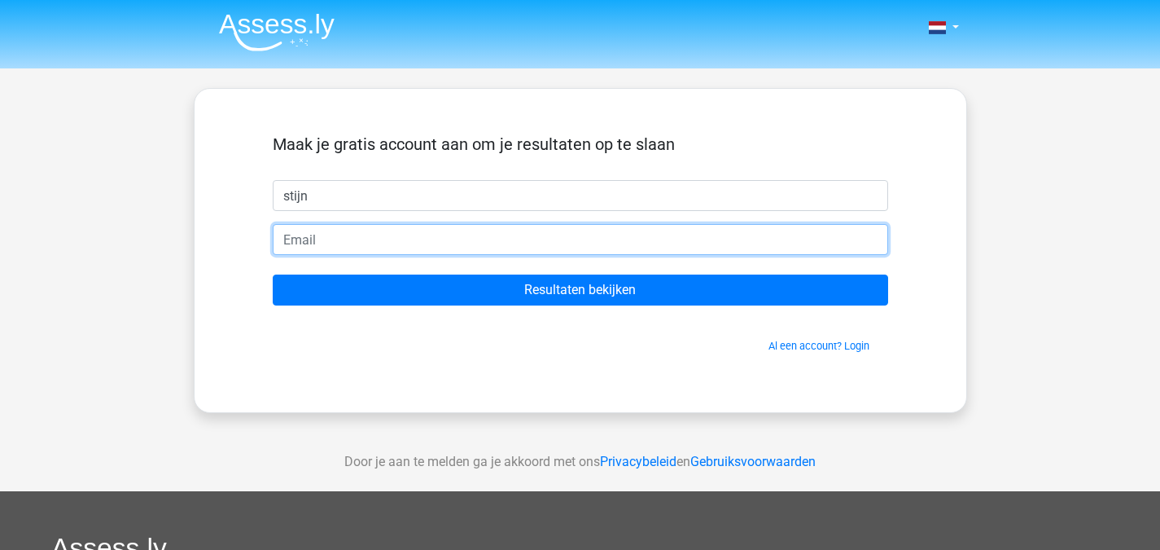
click at [541, 231] on input "email" at bounding box center [581, 239] width 616 height 31
type input "stijntablet07@gmail.com"
click at [273, 274] on input "Resultaten bekijken" at bounding box center [581, 289] width 616 height 31
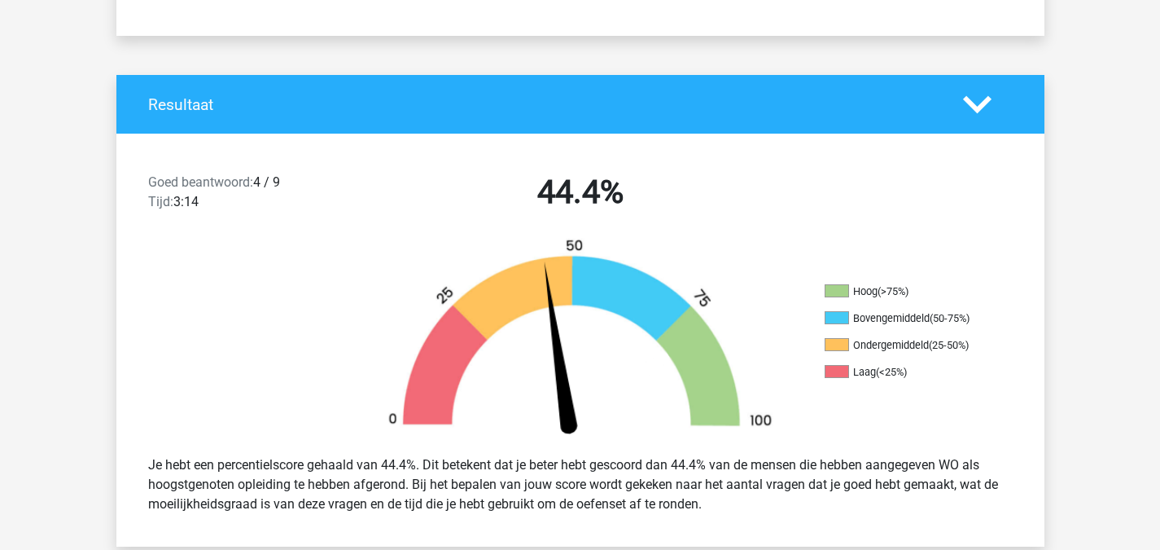
scroll to position [277, 0]
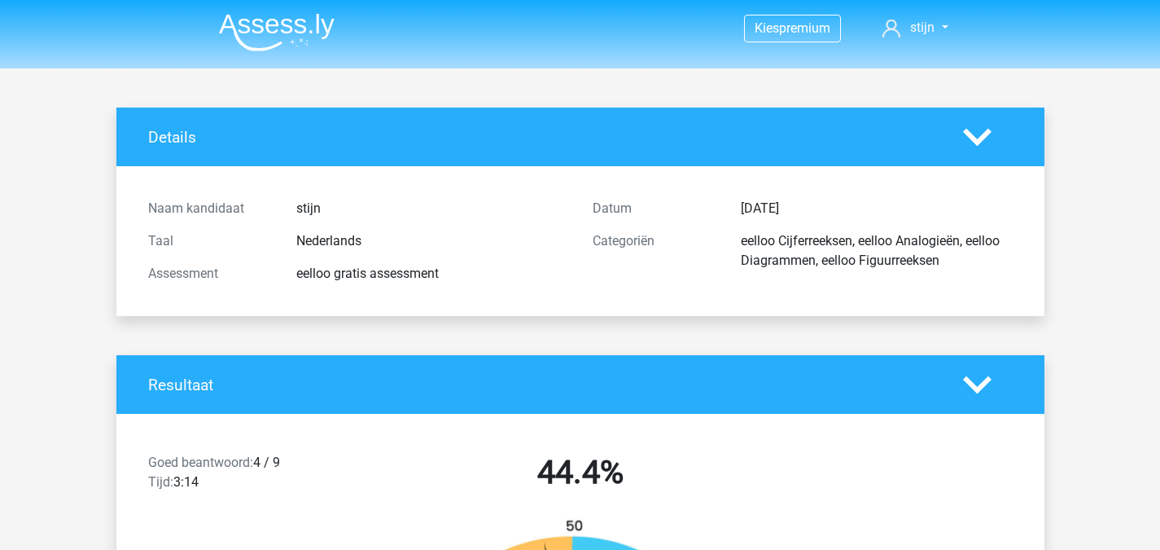
scroll to position [275, 0]
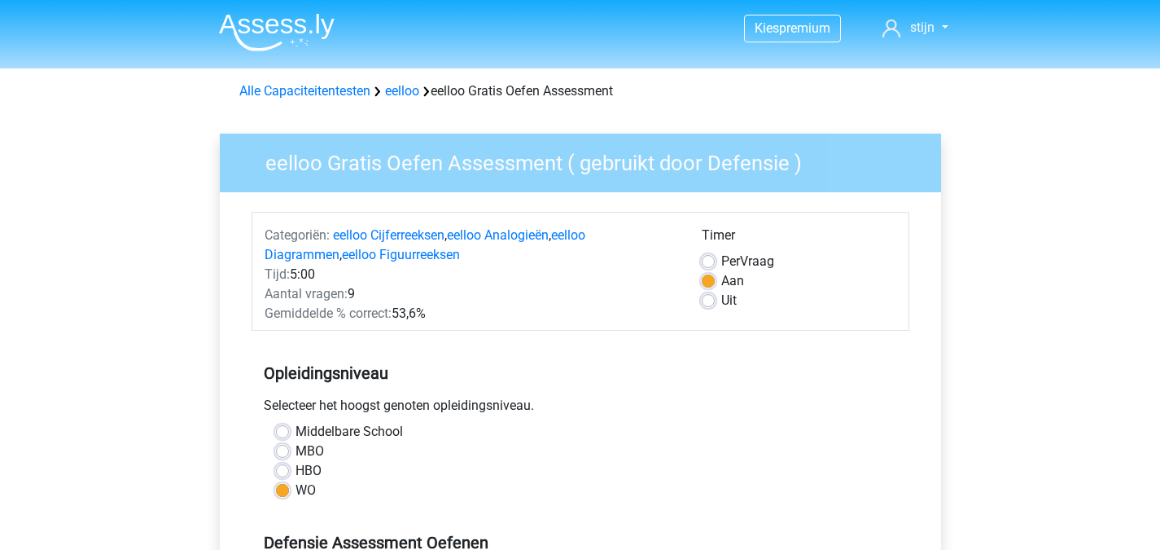
scroll to position [284, 0]
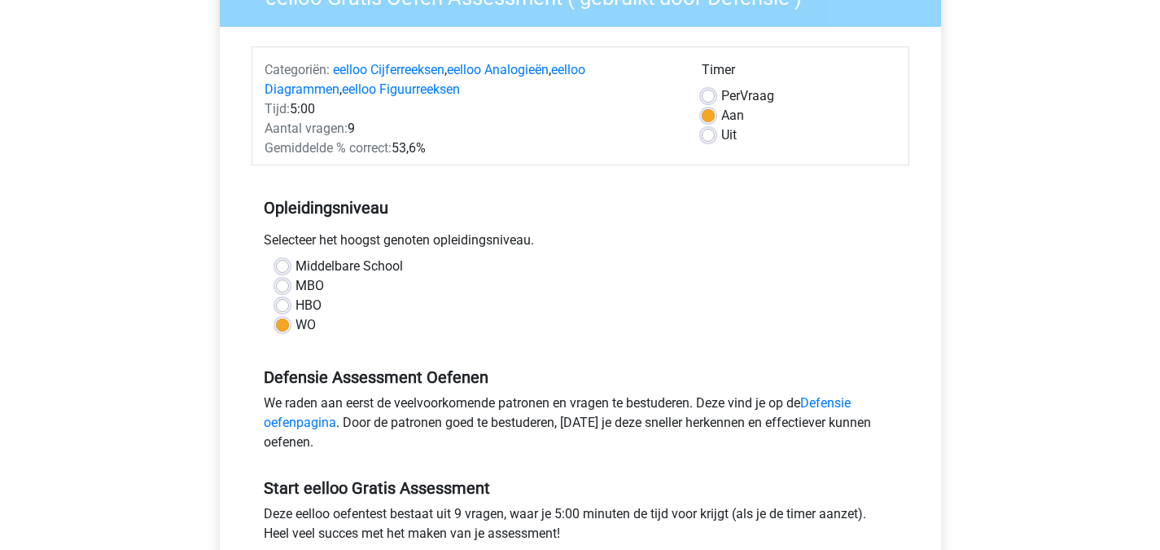
scroll to position [166, 0]
click at [1151, 195] on div "Kies premium stijn stijntablet07@gmail.com" at bounding box center [580, 474] width 1160 height 1280
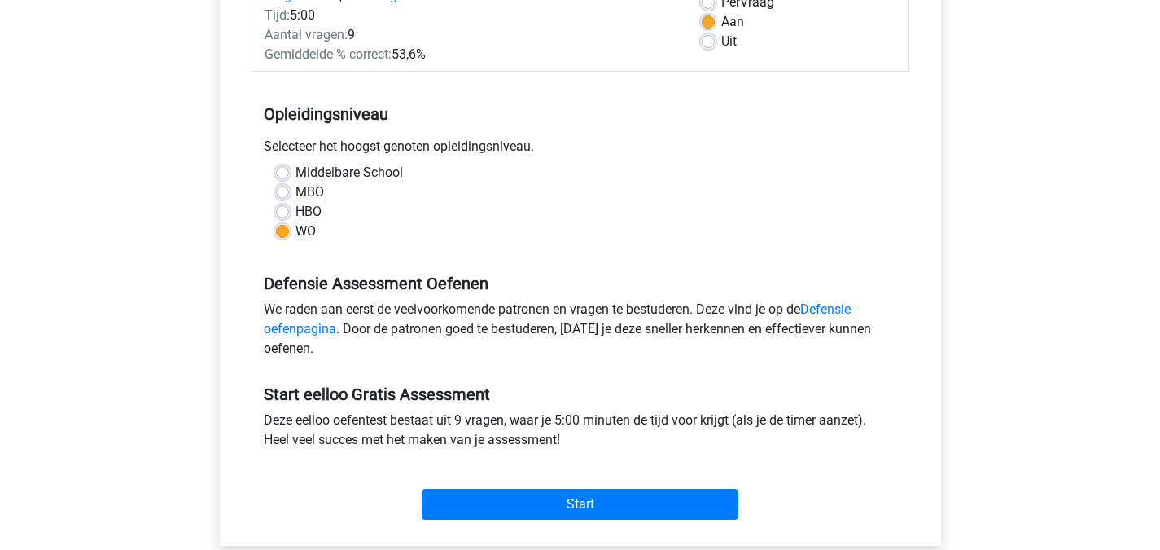
scroll to position [263, 0]
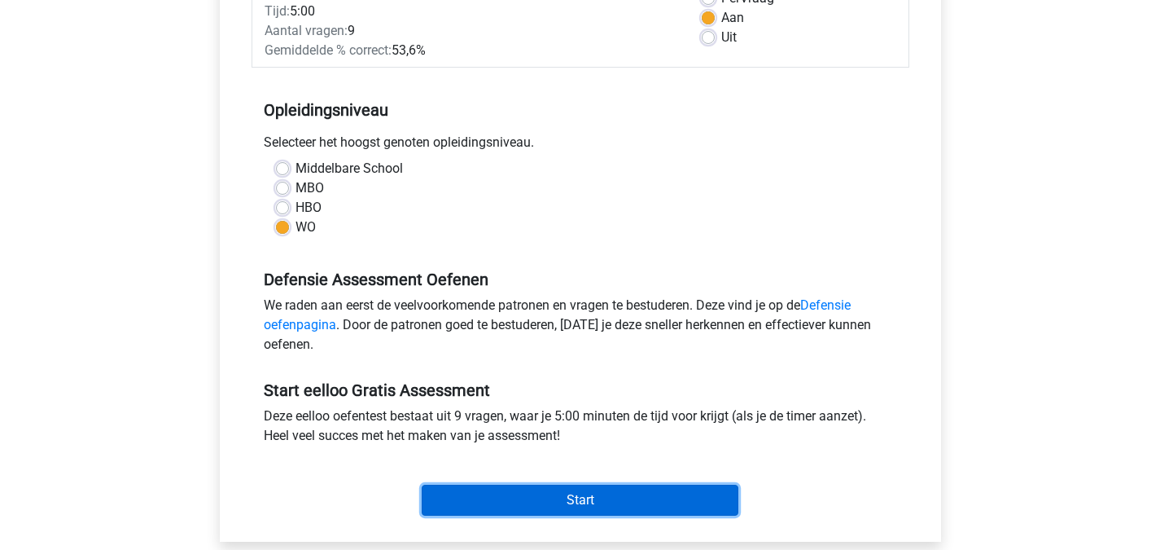
click at [723, 495] on input "Start" at bounding box center [580, 500] width 317 height 31
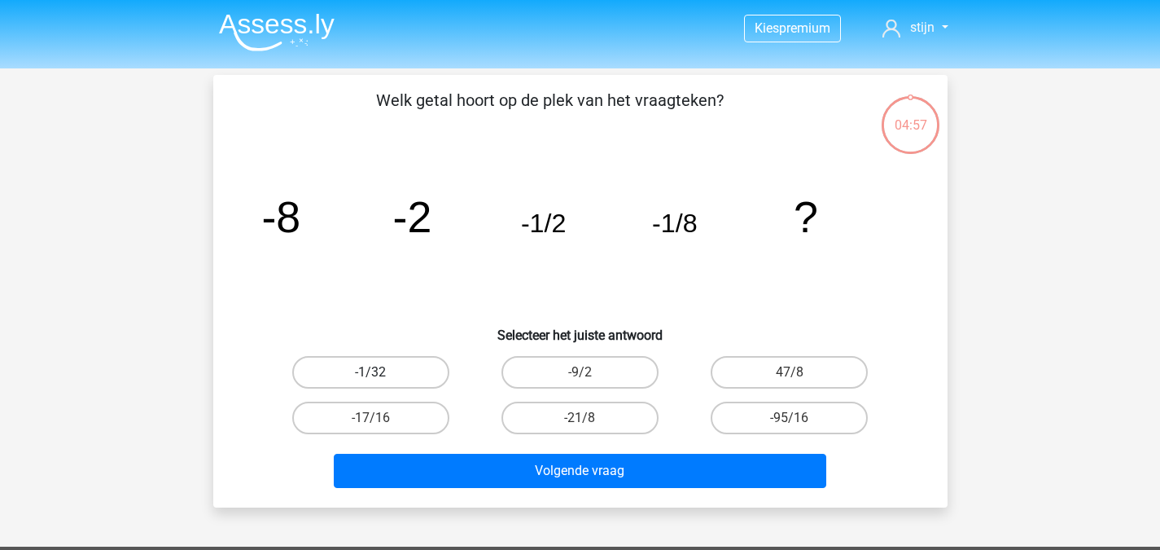
click at [411, 381] on label "-1/32" at bounding box center [370, 372] width 157 height 33
click at [381, 381] on input "-1/32" at bounding box center [376, 377] width 11 height 11
radio input "true"
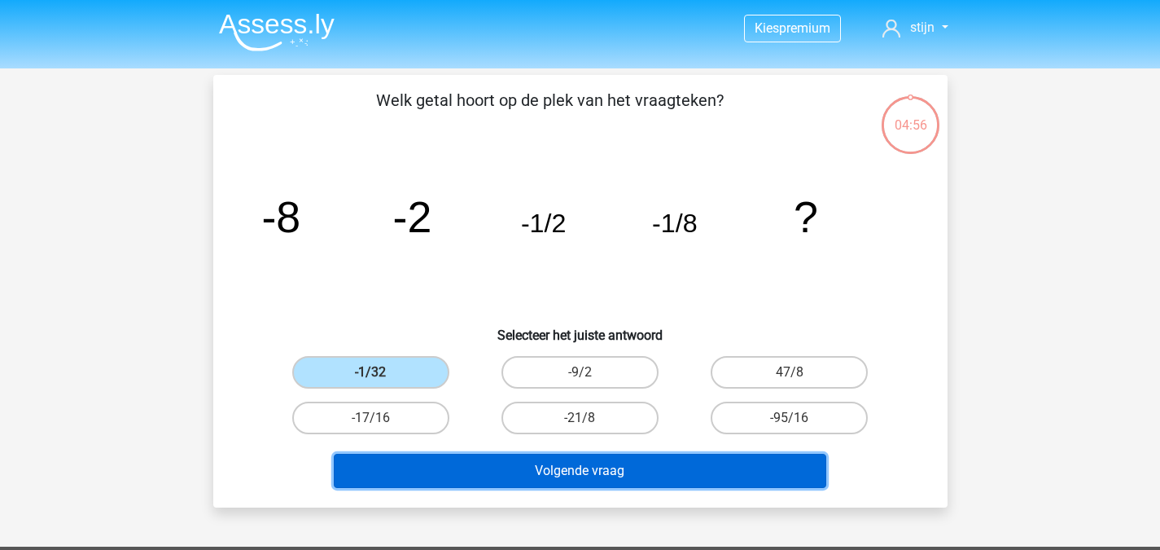
click at [623, 468] on button "Volgende vraag" at bounding box center [580, 471] width 493 height 34
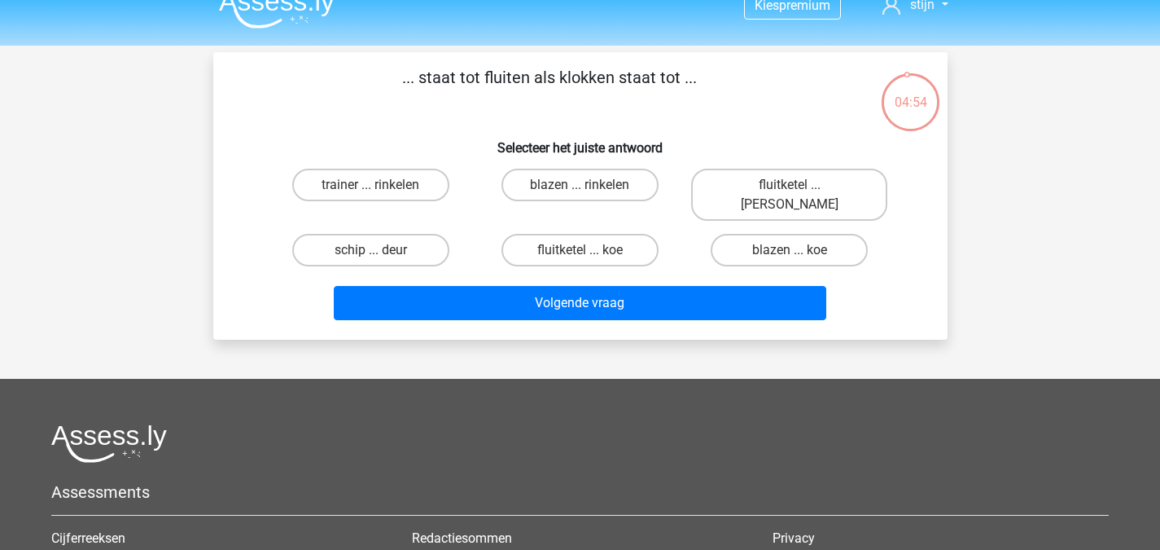
scroll to position [2, 0]
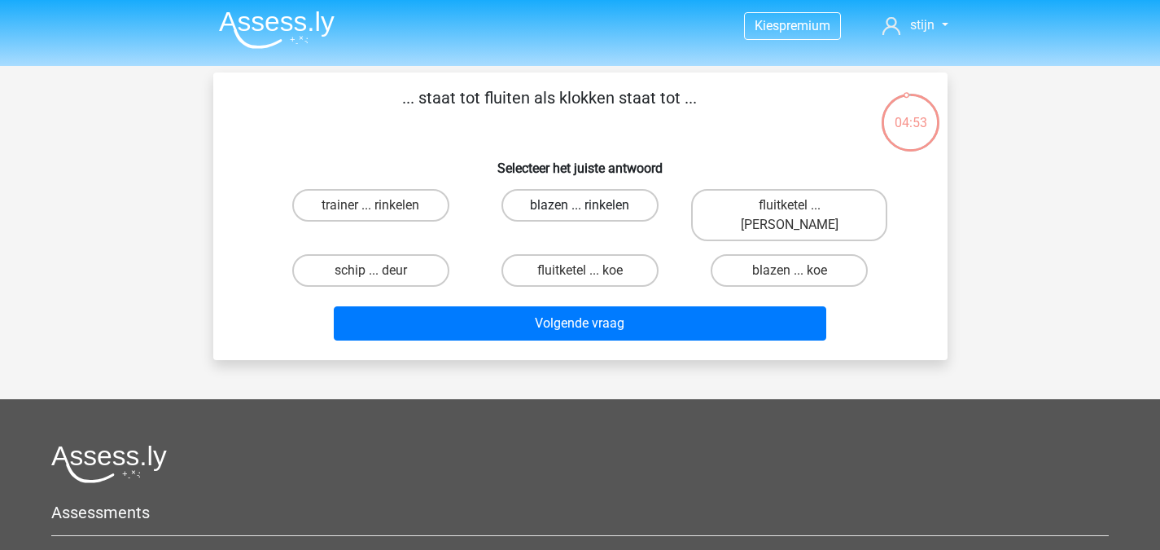
click at [590, 213] on label "blazen ... rinkelen" at bounding box center [580, 205] width 157 height 33
click at [590, 213] on input "blazen ... rinkelen" at bounding box center [585, 210] width 11 height 11
radio input "true"
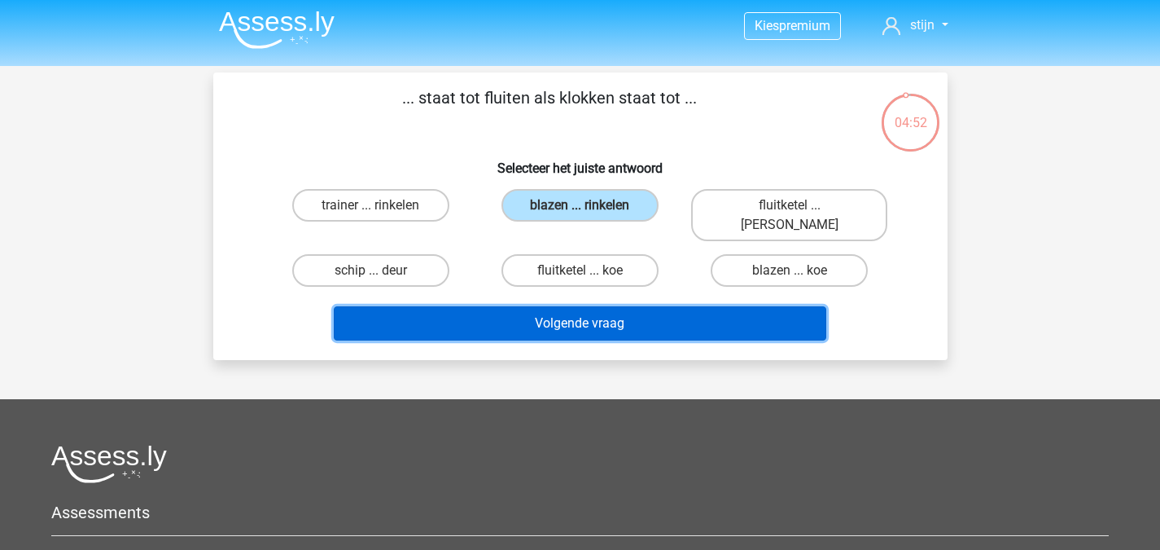
click at [615, 306] on button "Volgende vraag" at bounding box center [580, 323] width 493 height 34
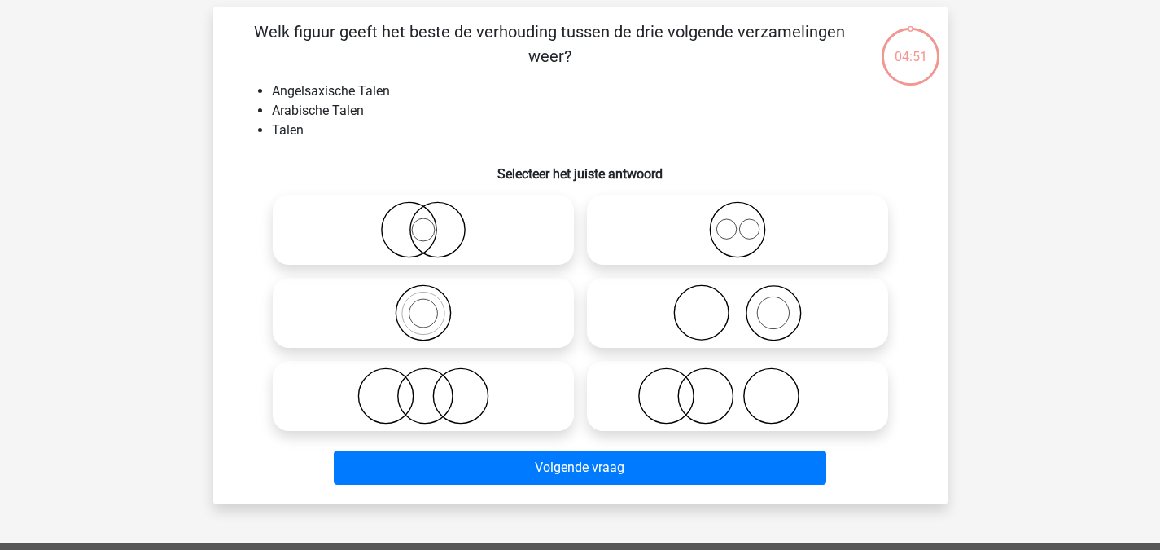
scroll to position [75, 0]
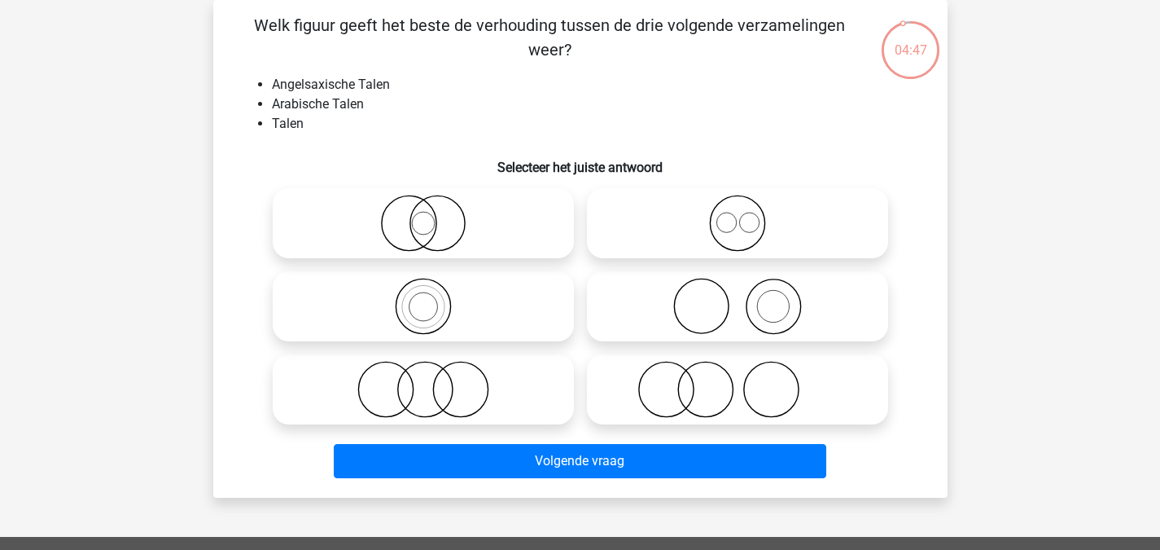
click at [669, 227] on icon at bounding box center [738, 223] width 288 height 57
click at [738, 215] on input "radio" at bounding box center [743, 209] width 11 height 11
radio input "true"
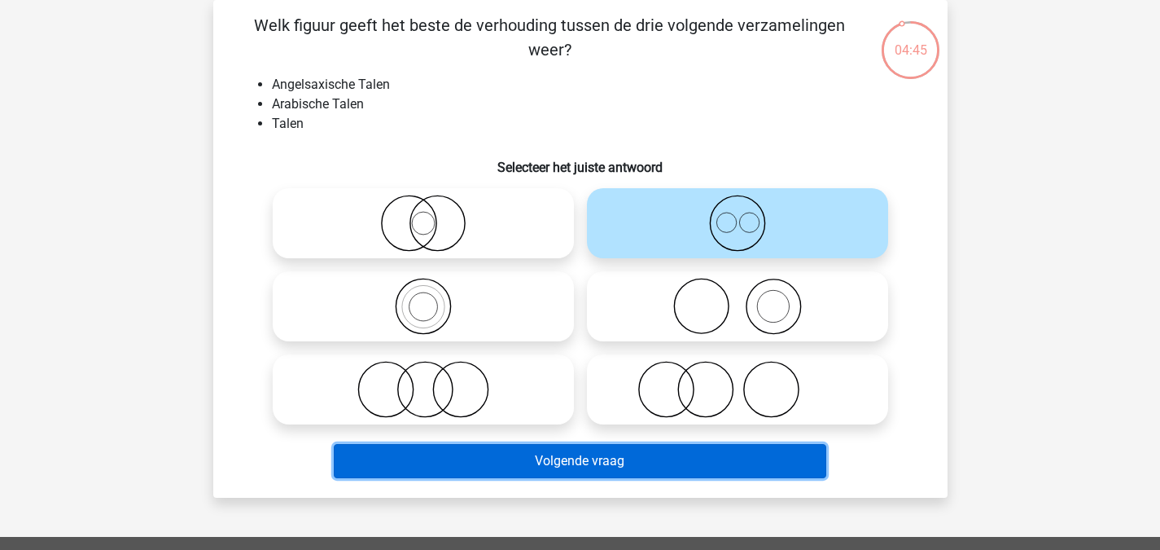
click at [697, 463] on button "Volgende vraag" at bounding box center [580, 461] width 493 height 34
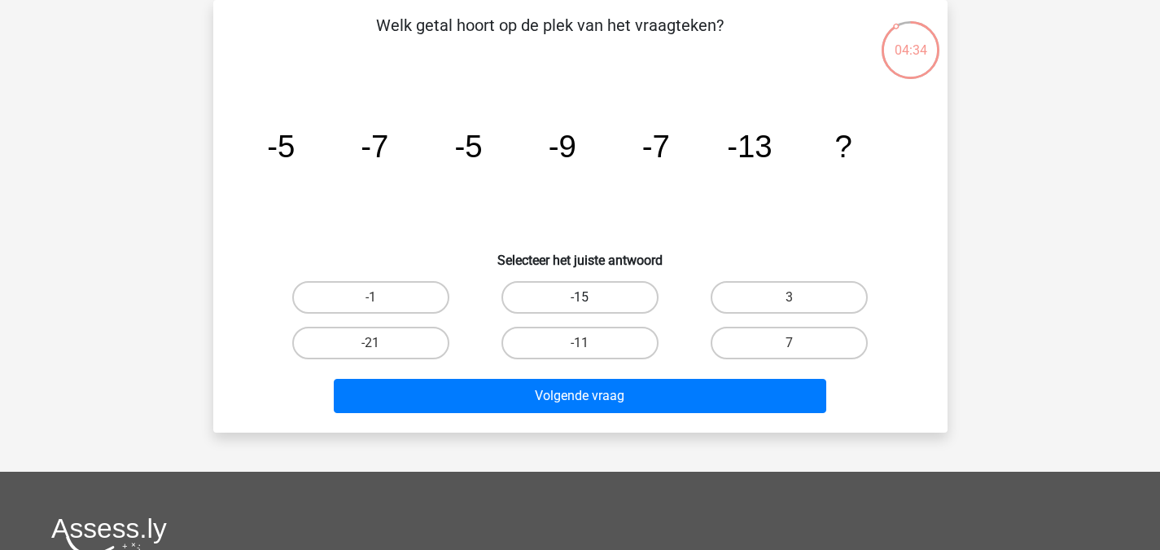
click at [582, 296] on label "-15" at bounding box center [580, 297] width 157 height 33
click at [582, 297] on input "-15" at bounding box center [585, 302] width 11 height 11
radio input "true"
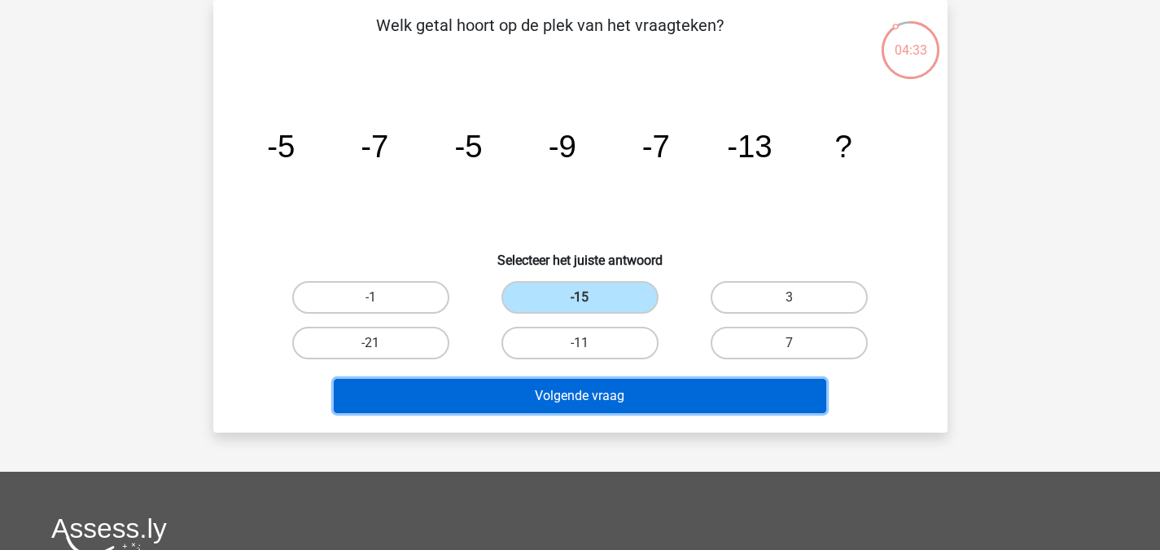
click at [587, 393] on button "Volgende vraag" at bounding box center [580, 396] width 493 height 34
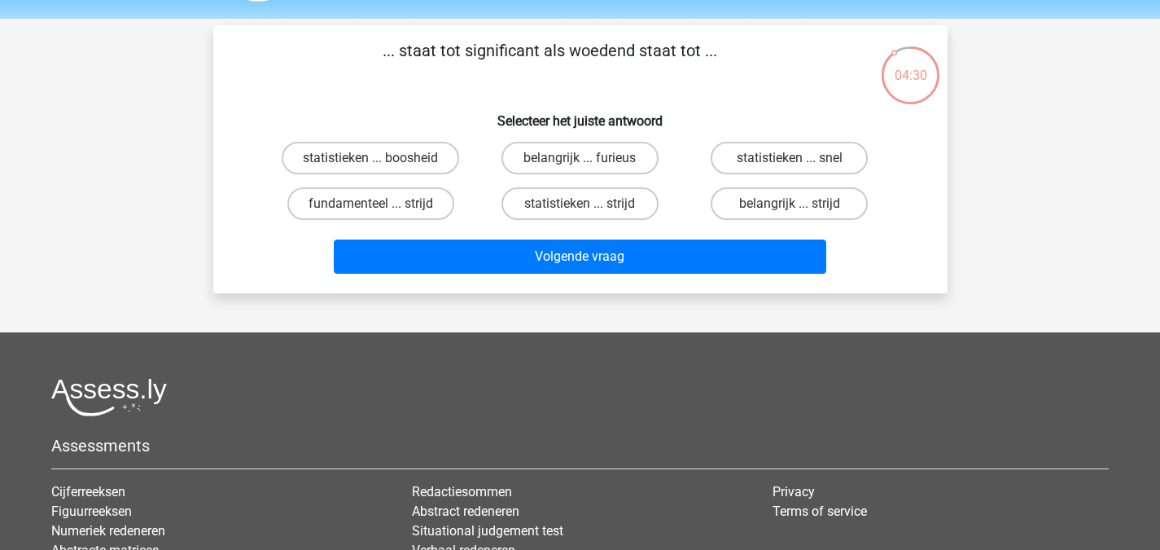
scroll to position [40, 0]
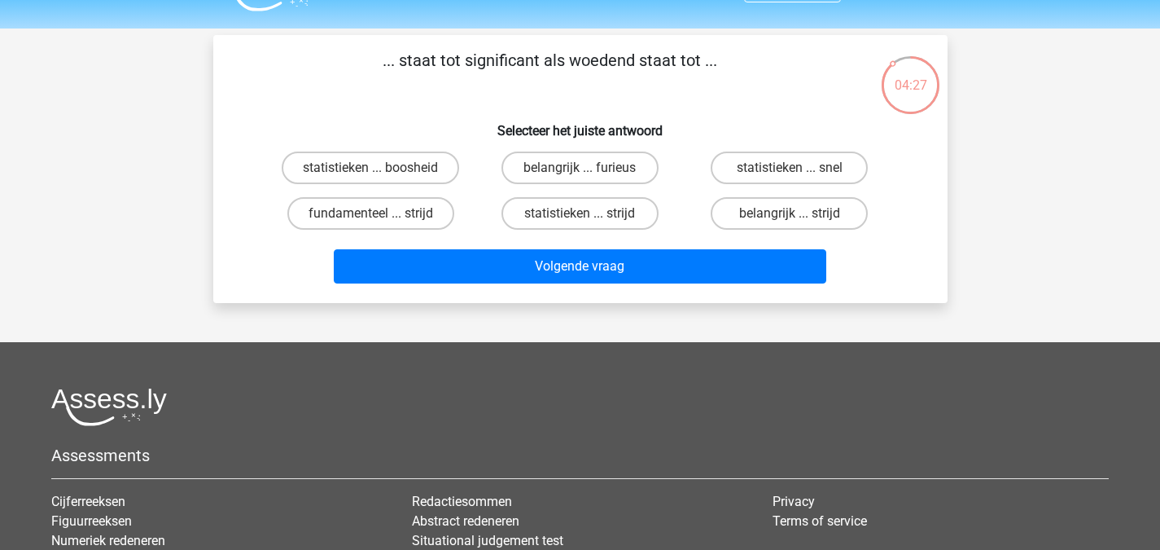
click at [587, 173] on input "belangrijk ... furieus" at bounding box center [585, 173] width 11 height 11
radio input "true"
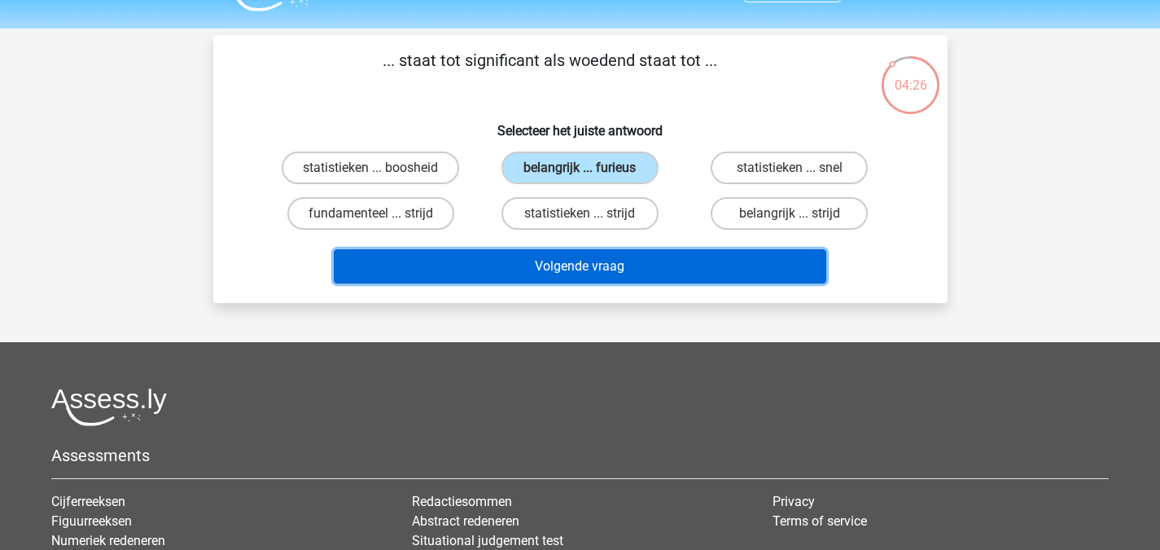
click at [609, 270] on button "Volgende vraag" at bounding box center [580, 266] width 493 height 34
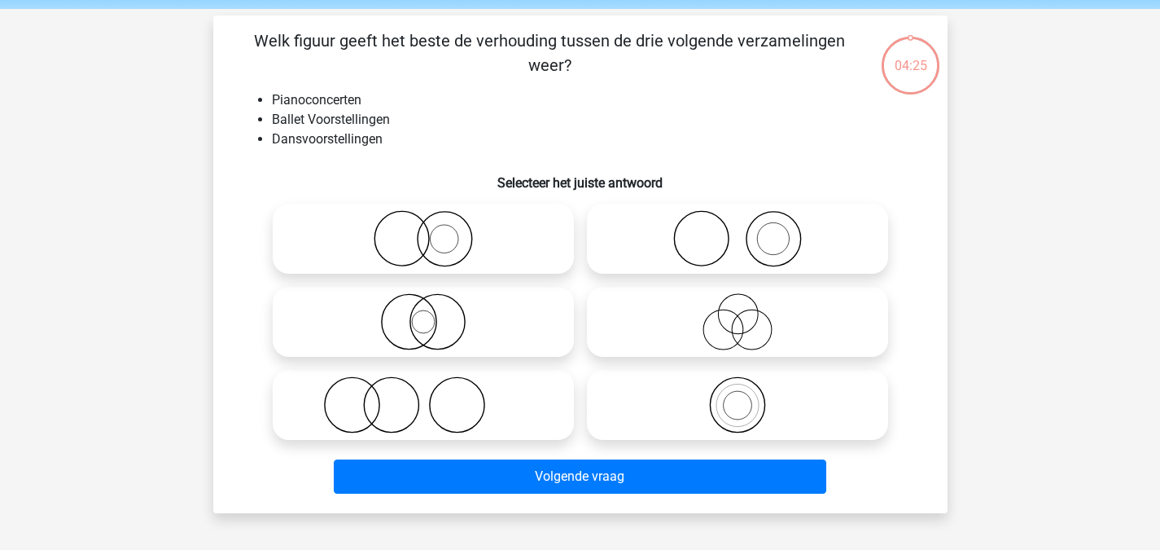
scroll to position [75, 0]
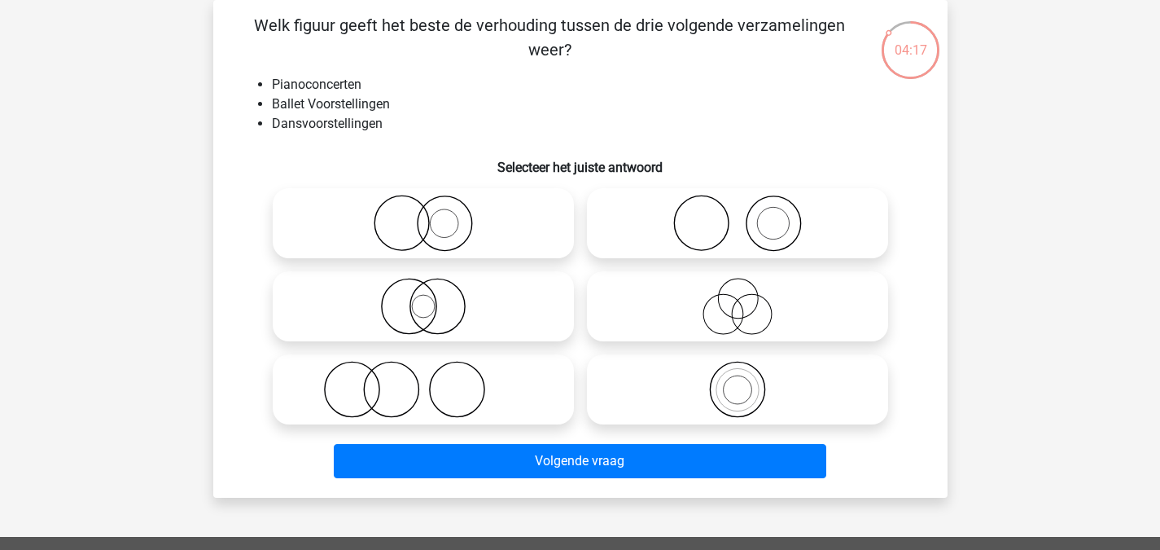
click at [814, 230] on icon at bounding box center [738, 223] width 288 height 57
click at [748, 215] on input "radio" at bounding box center [743, 209] width 11 height 11
radio input "true"
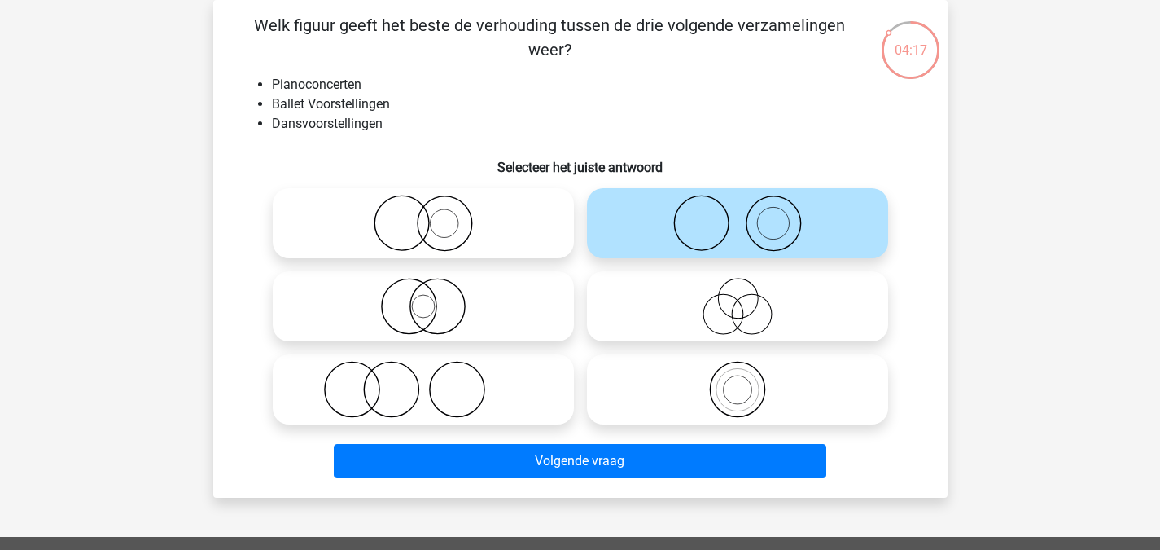
click at [814, 230] on icon at bounding box center [738, 223] width 288 height 57
click at [748, 215] on input "radio" at bounding box center [743, 209] width 11 height 11
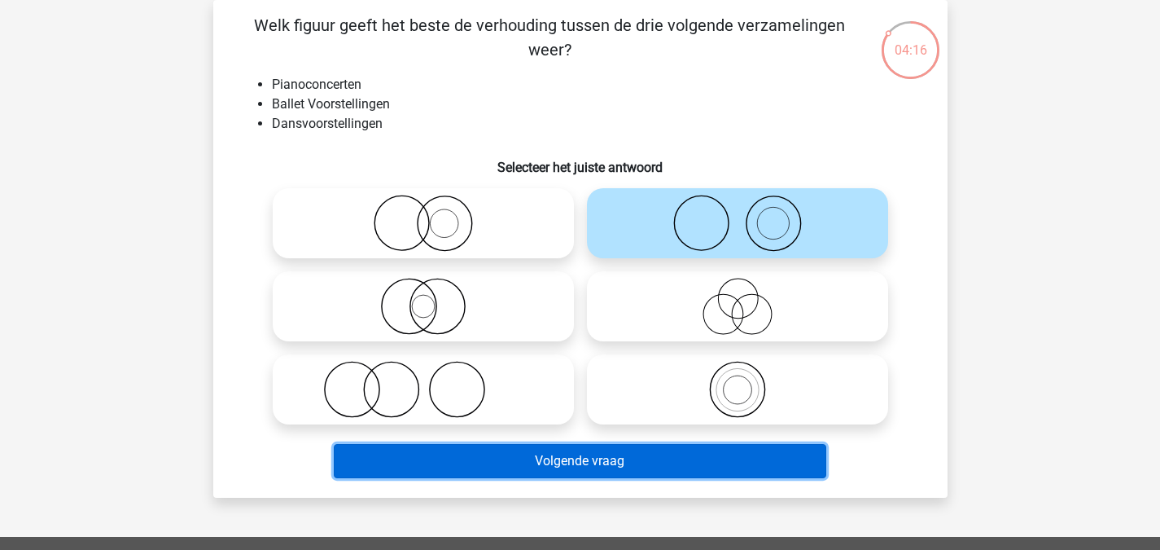
click at [669, 449] on button "Volgende vraag" at bounding box center [580, 461] width 493 height 34
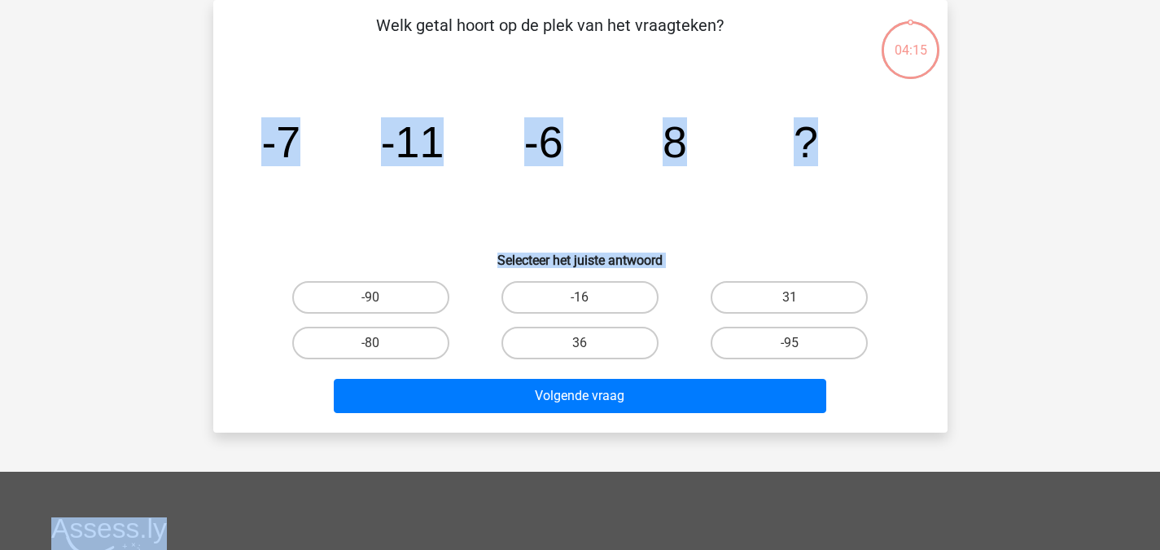
drag, startPoint x: 669, startPoint y: 449, endPoint x: 629, endPoint y: 181, distance: 271.0
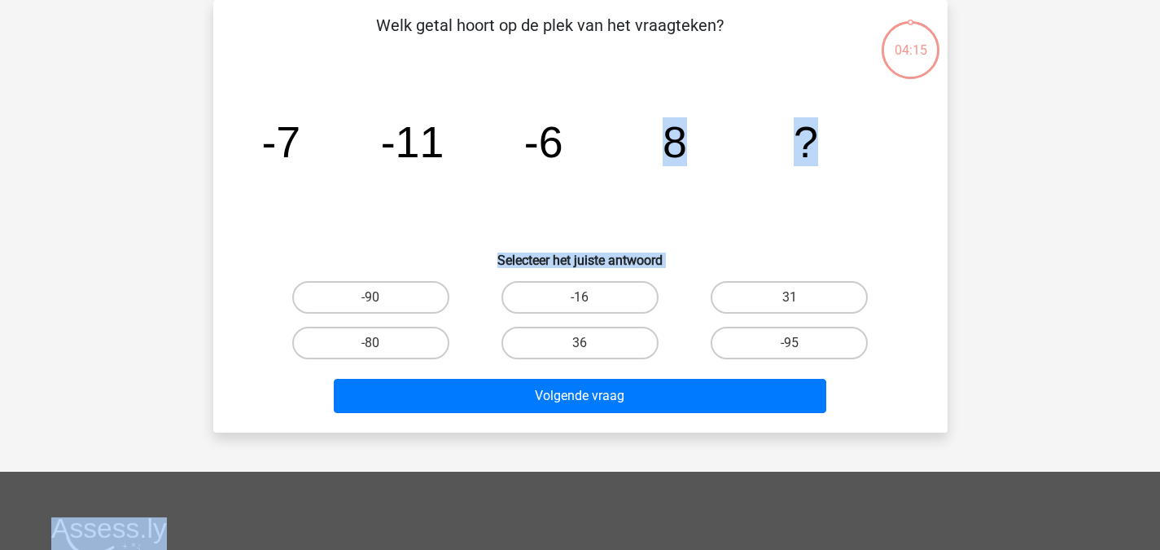
click at [629, 181] on div "Kies premium stijn stijntablet07@gmail.com 8" at bounding box center [580, 413] width 1160 height 976
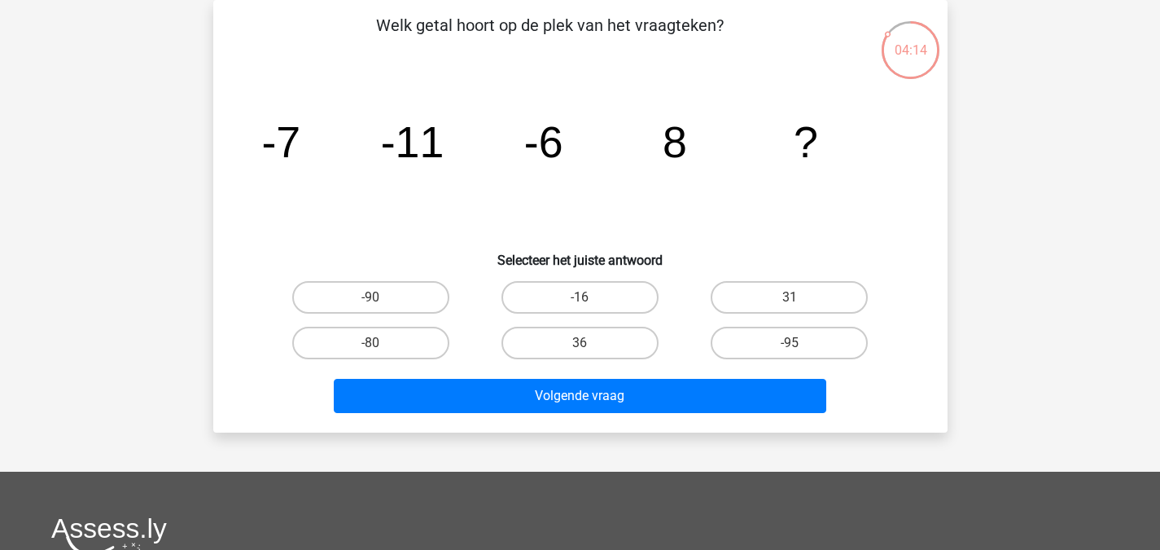
click at [265, 167] on icon "image/svg+xml -7 -11 -6 8 ?" at bounding box center [580, 157] width 656 height 164
click at [737, 302] on label "31" at bounding box center [789, 297] width 157 height 33
click at [790, 302] on input "31" at bounding box center [795, 302] width 11 height 11
radio input "true"
click at [563, 287] on label "-16" at bounding box center [580, 297] width 157 height 33
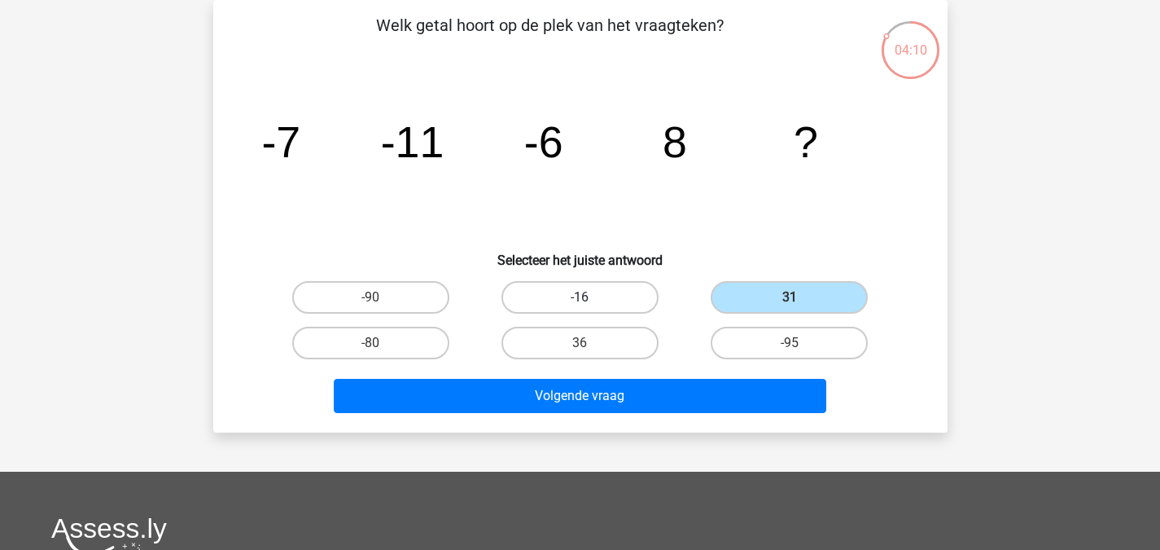
click at [580, 297] on input "-16" at bounding box center [585, 302] width 11 height 11
radio input "true"
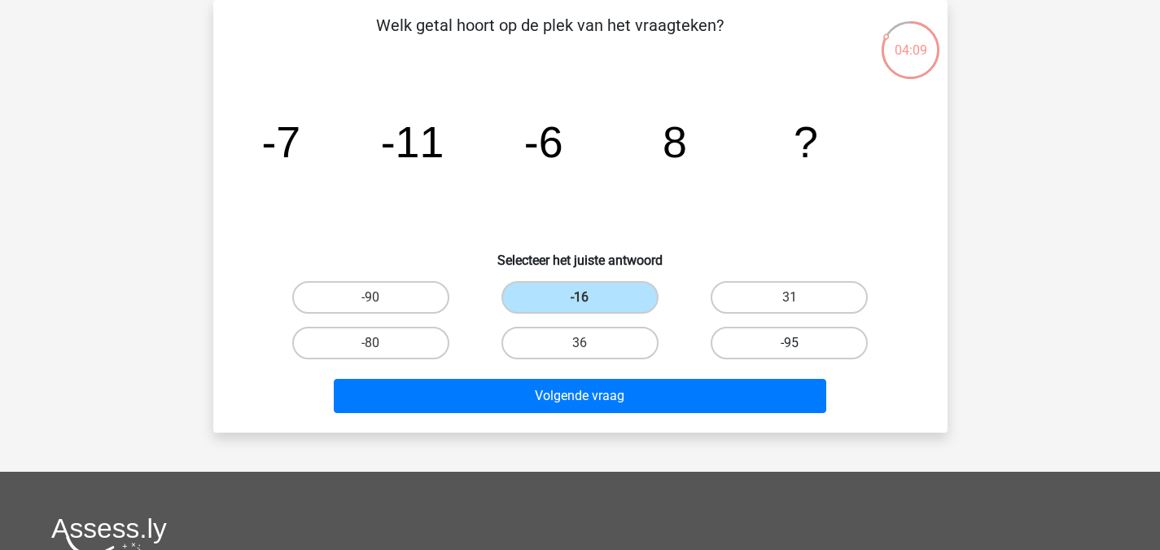
click at [757, 342] on label "-95" at bounding box center [789, 343] width 157 height 33
click at [790, 343] on input "-95" at bounding box center [795, 348] width 11 height 11
radio input "true"
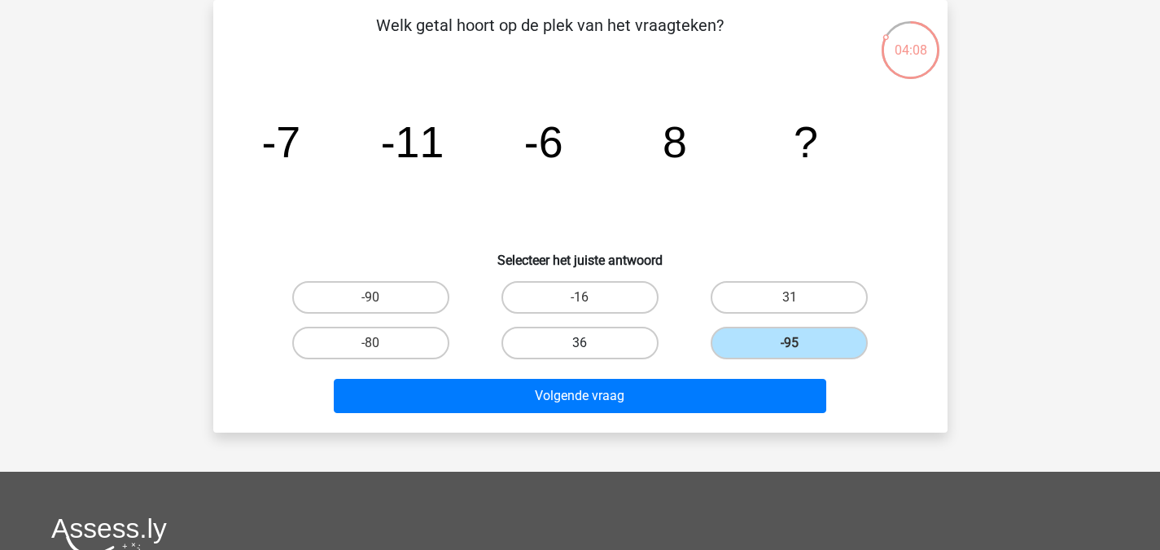
click at [598, 344] on label "36" at bounding box center [580, 343] width 157 height 33
click at [590, 344] on input "36" at bounding box center [585, 348] width 11 height 11
radio input "true"
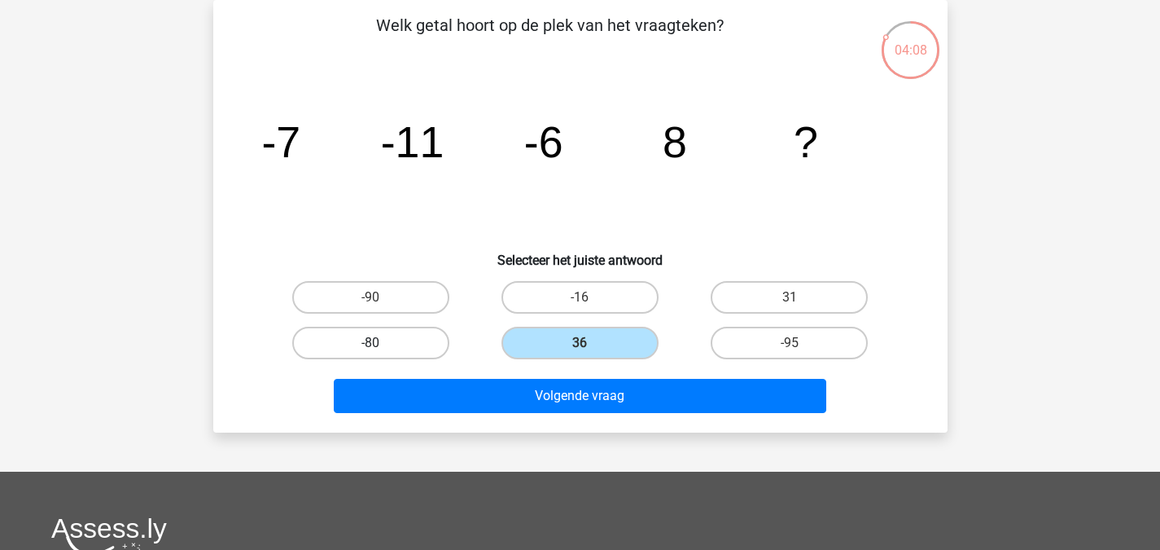
click at [411, 344] on label "-80" at bounding box center [370, 343] width 157 height 33
click at [381, 344] on input "-80" at bounding box center [376, 348] width 11 height 11
radio input "true"
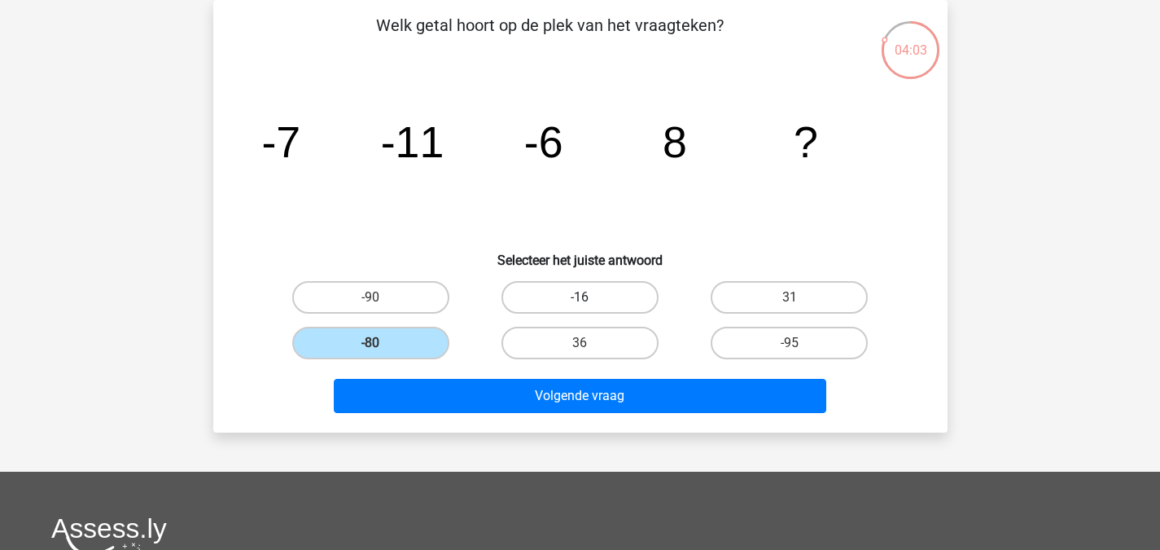
click at [557, 302] on label "-16" at bounding box center [580, 297] width 157 height 33
click at [580, 302] on input "-16" at bounding box center [585, 302] width 11 height 11
radio input "true"
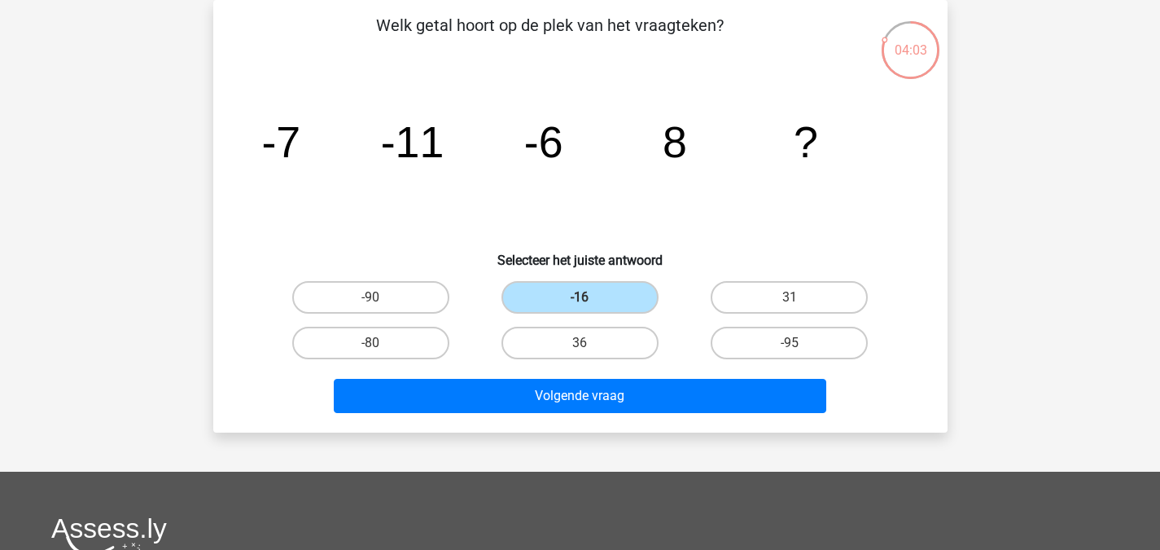
click at [564, 361] on div "36" at bounding box center [580, 343] width 209 height 46
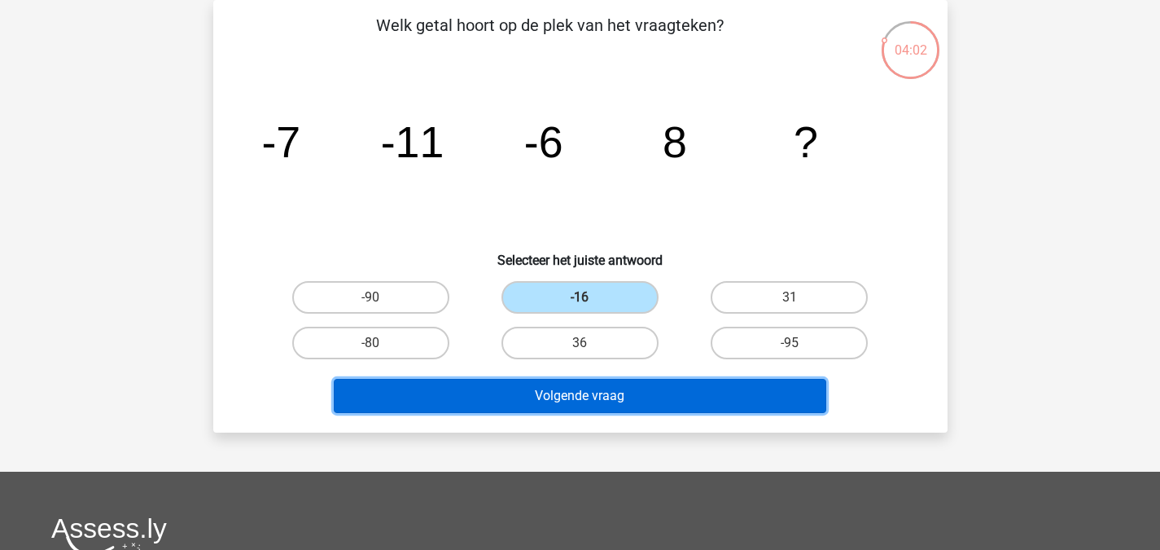
click at [573, 383] on button "Volgende vraag" at bounding box center [580, 396] width 493 height 34
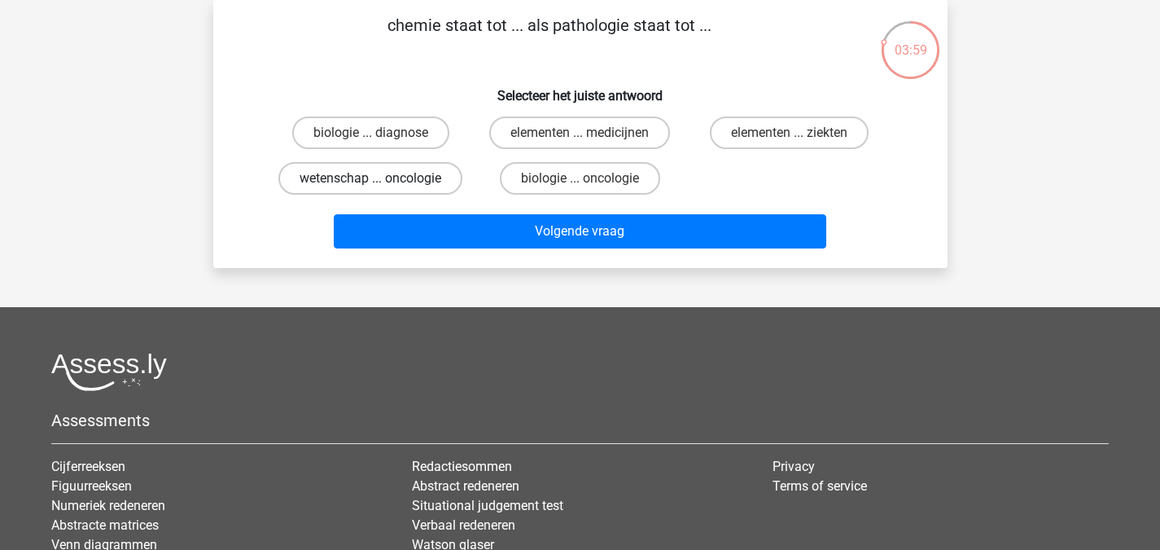
click at [446, 186] on label "wetenschap ... oncologie" at bounding box center [370, 178] width 184 height 33
click at [381, 186] on input "wetenschap ... oncologie" at bounding box center [376, 183] width 11 height 11
radio input "true"
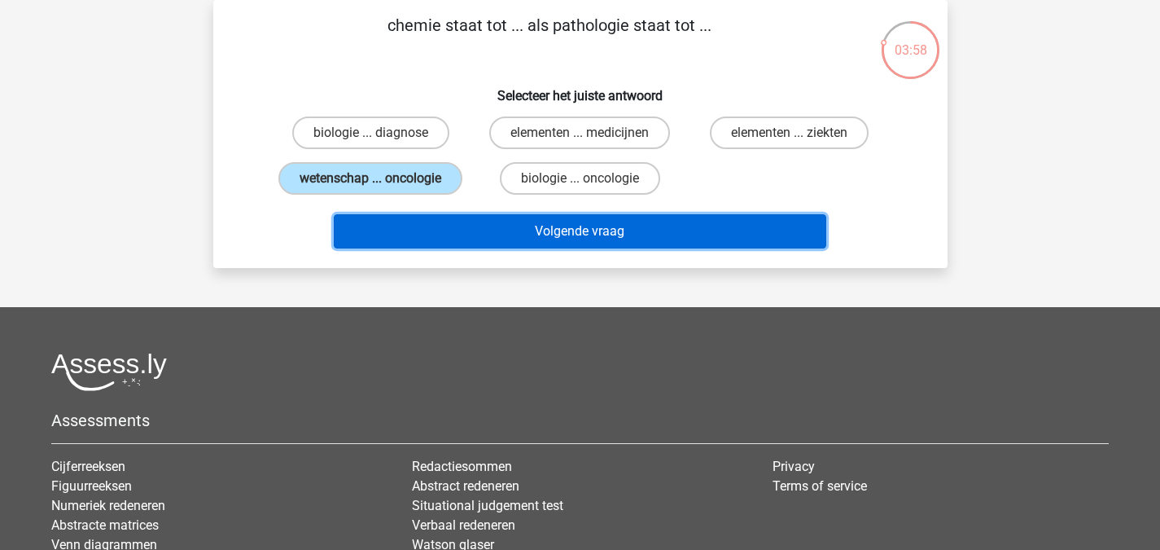
click at [527, 246] on button "Volgende vraag" at bounding box center [580, 231] width 493 height 34
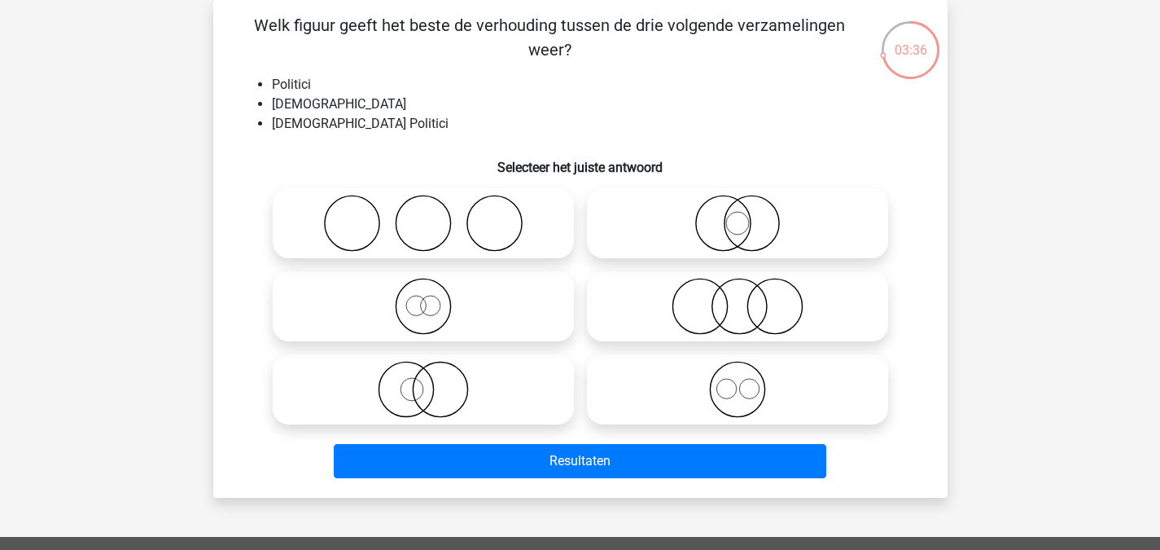
click at [733, 231] on icon at bounding box center [738, 223] width 288 height 57
click at [738, 215] on input "radio" at bounding box center [743, 209] width 11 height 11
radio input "true"
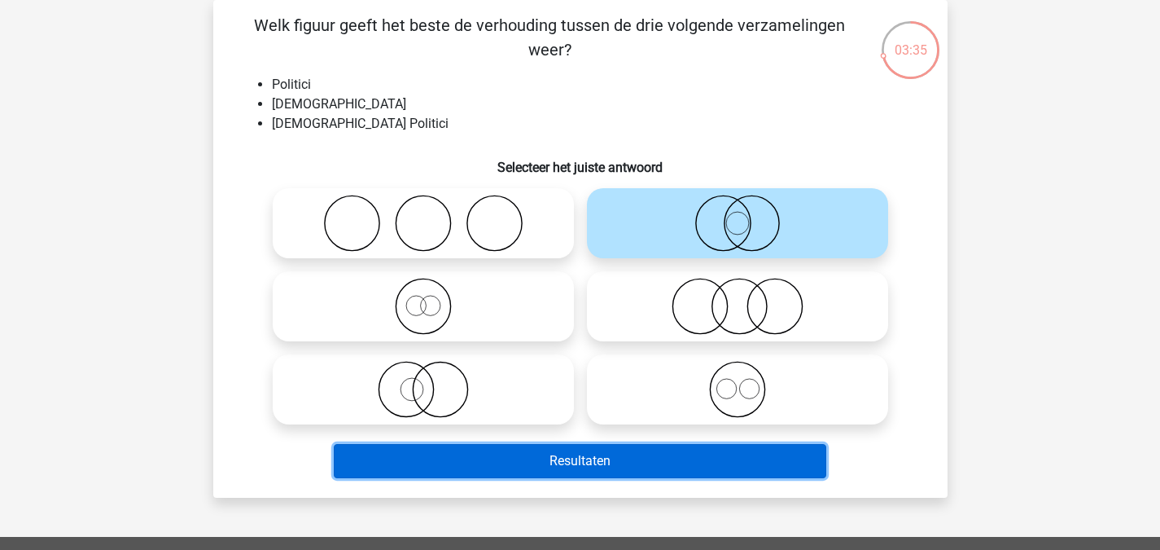
click at [585, 450] on button "Resultaten" at bounding box center [580, 461] width 493 height 34
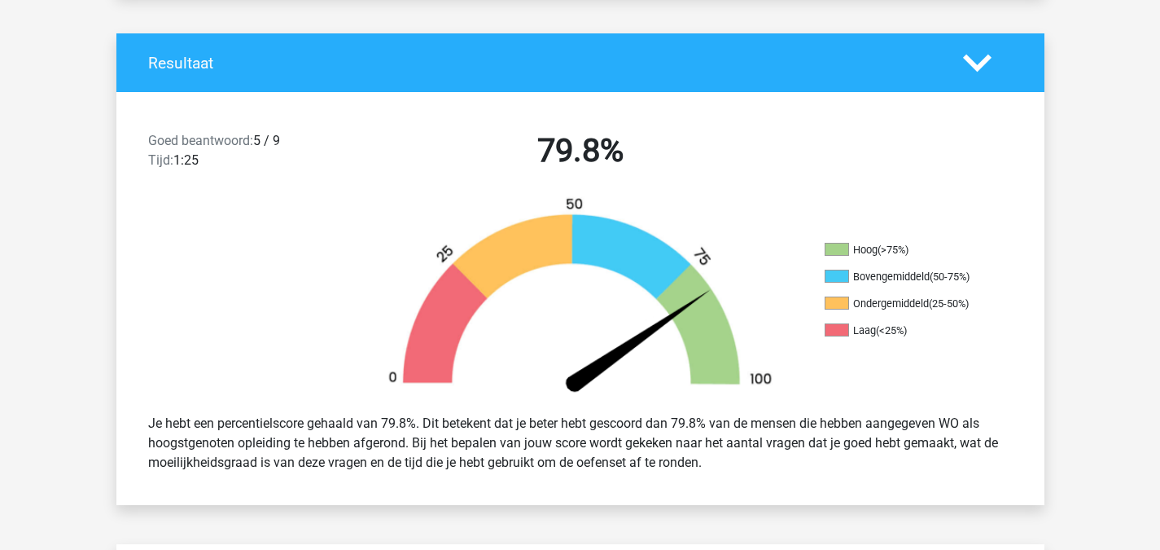
scroll to position [802, 0]
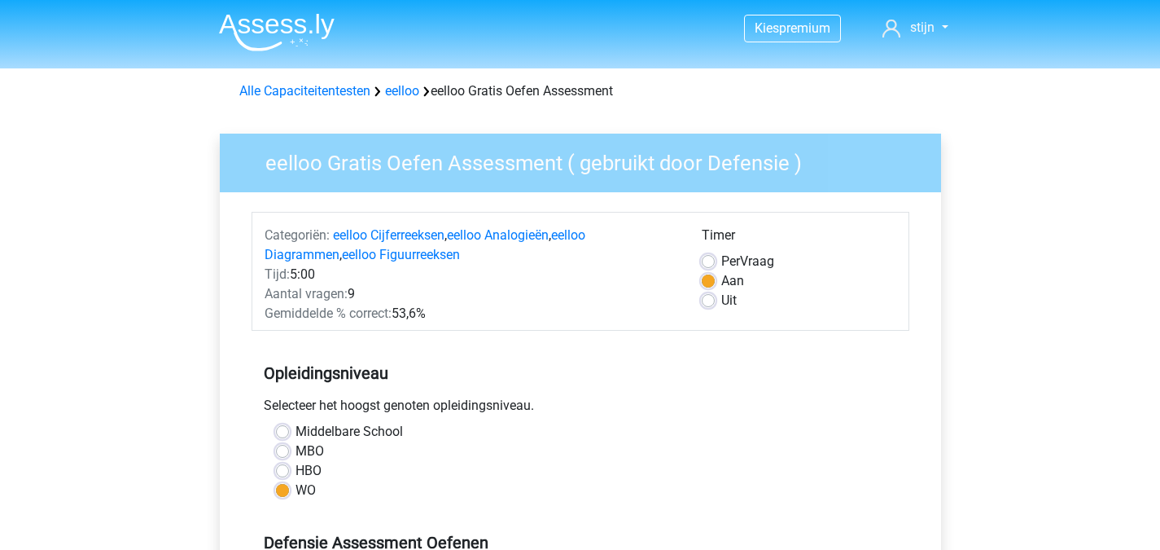
scroll to position [263, 0]
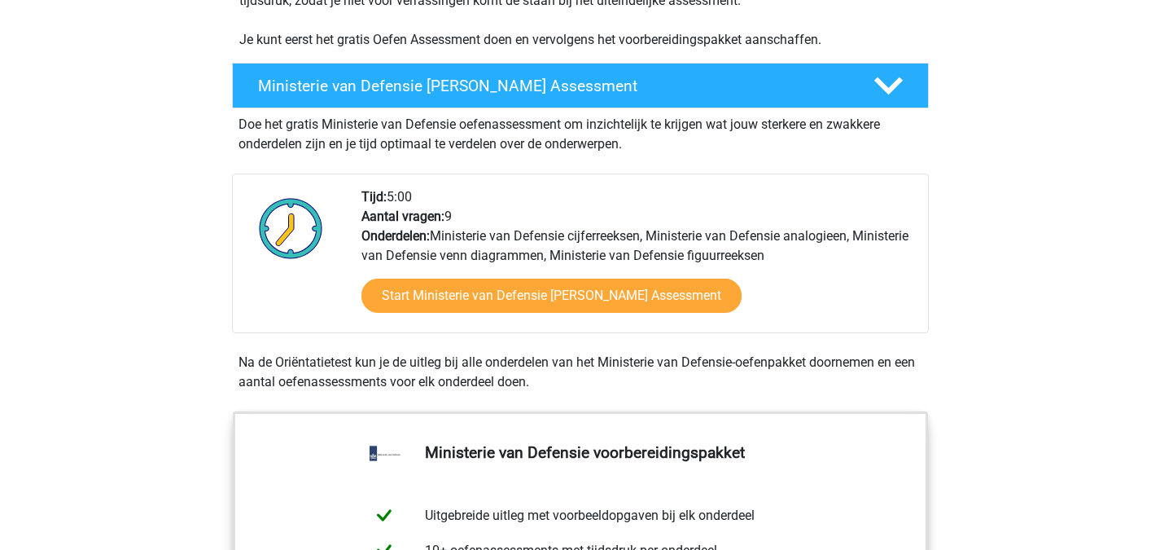
scroll to position [410, 0]
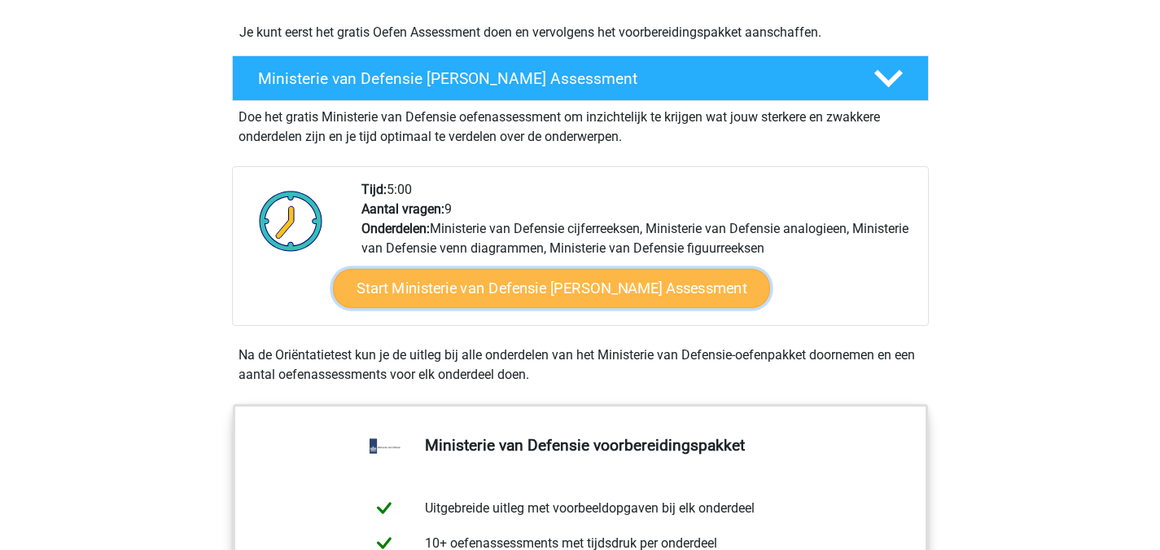
click at [678, 291] on link "Start Ministerie van Defensie Gratis Oefen Assessment" at bounding box center [550, 288] width 437 height 39
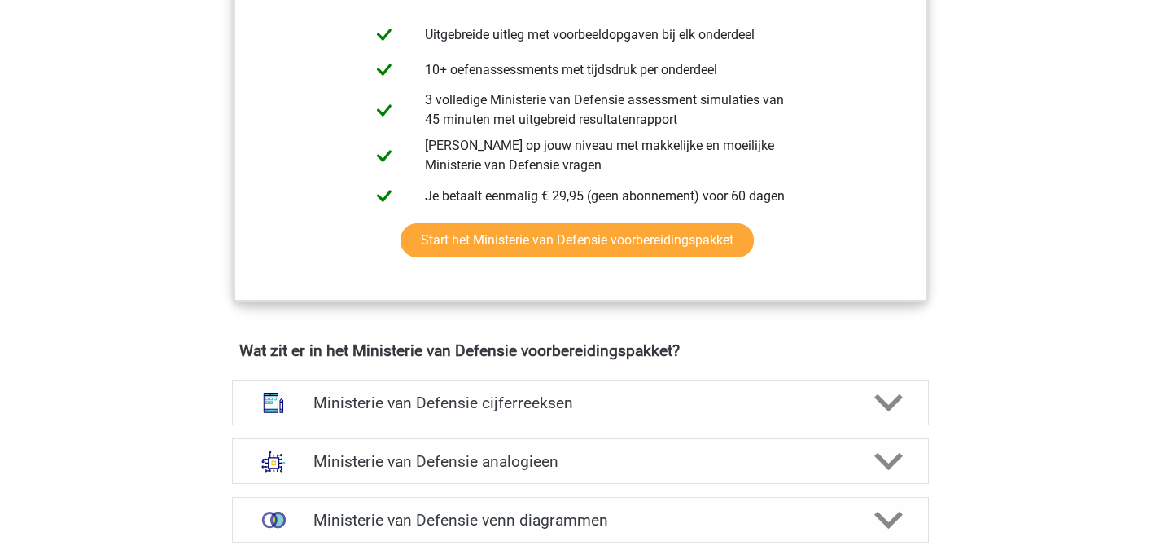
scroll to position [946, 0]
